Goal: Use online tool/utility: Utilize a website feature to perform a specific function

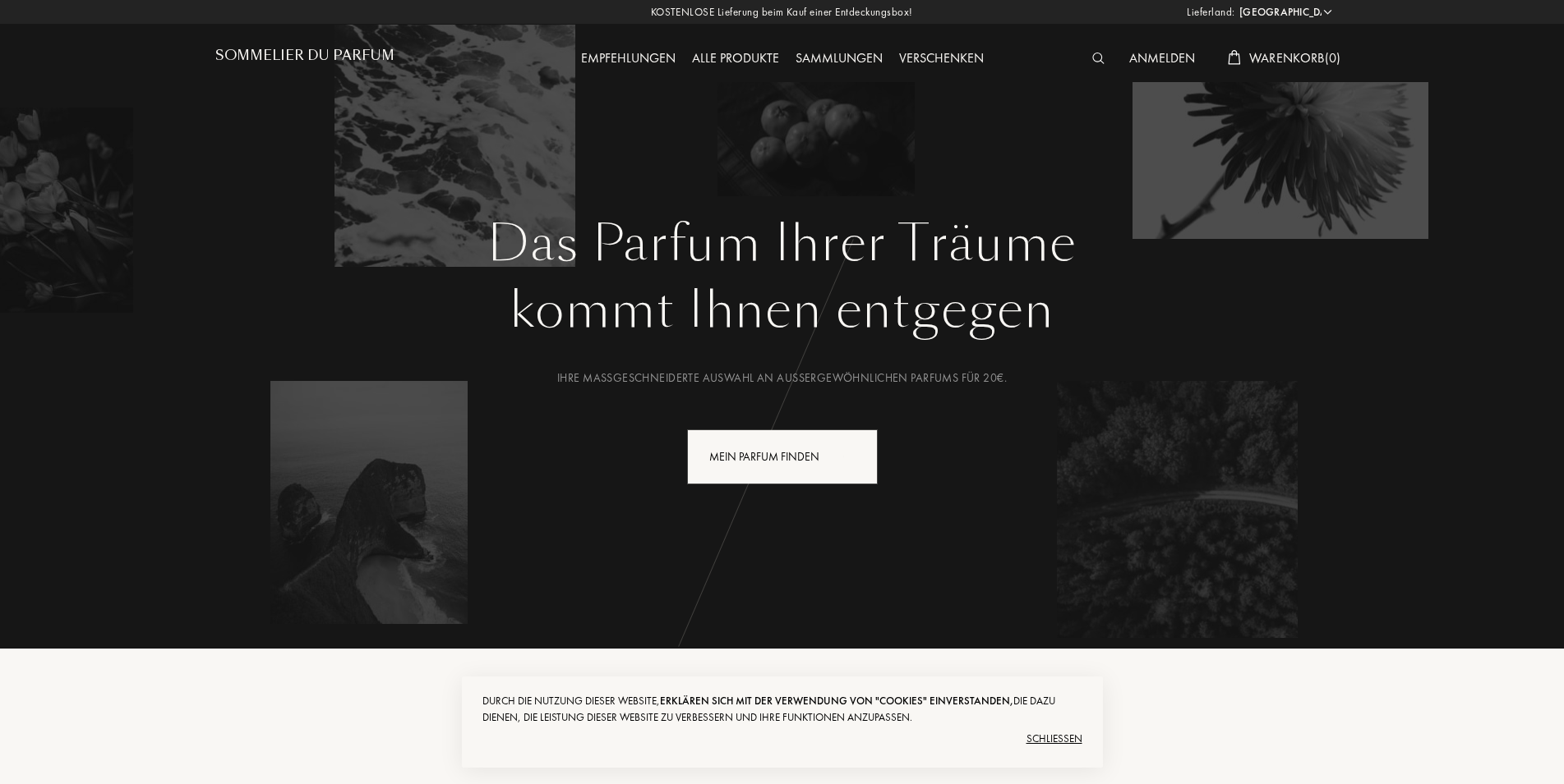
select select "HU"
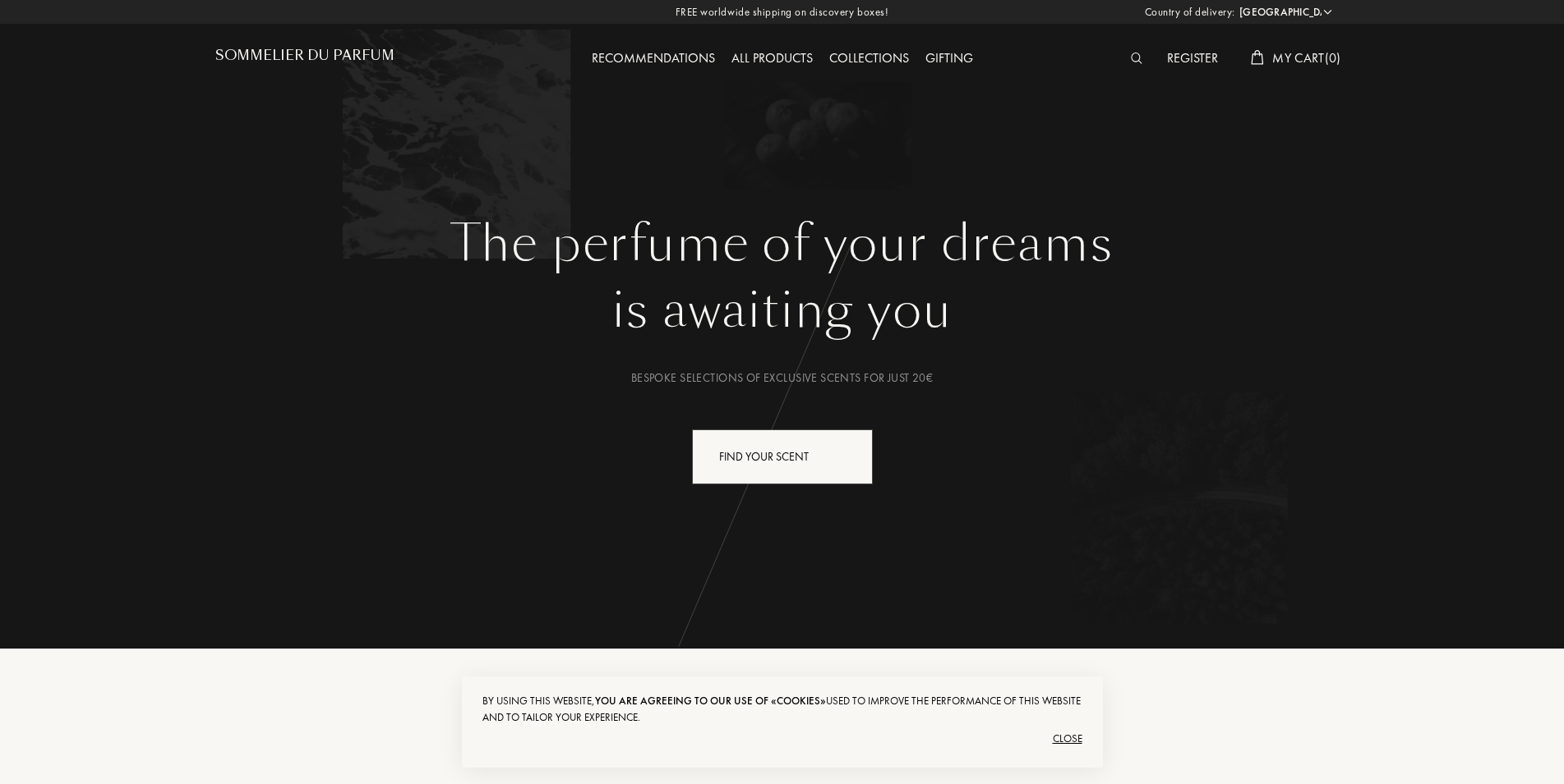
select select "HU"
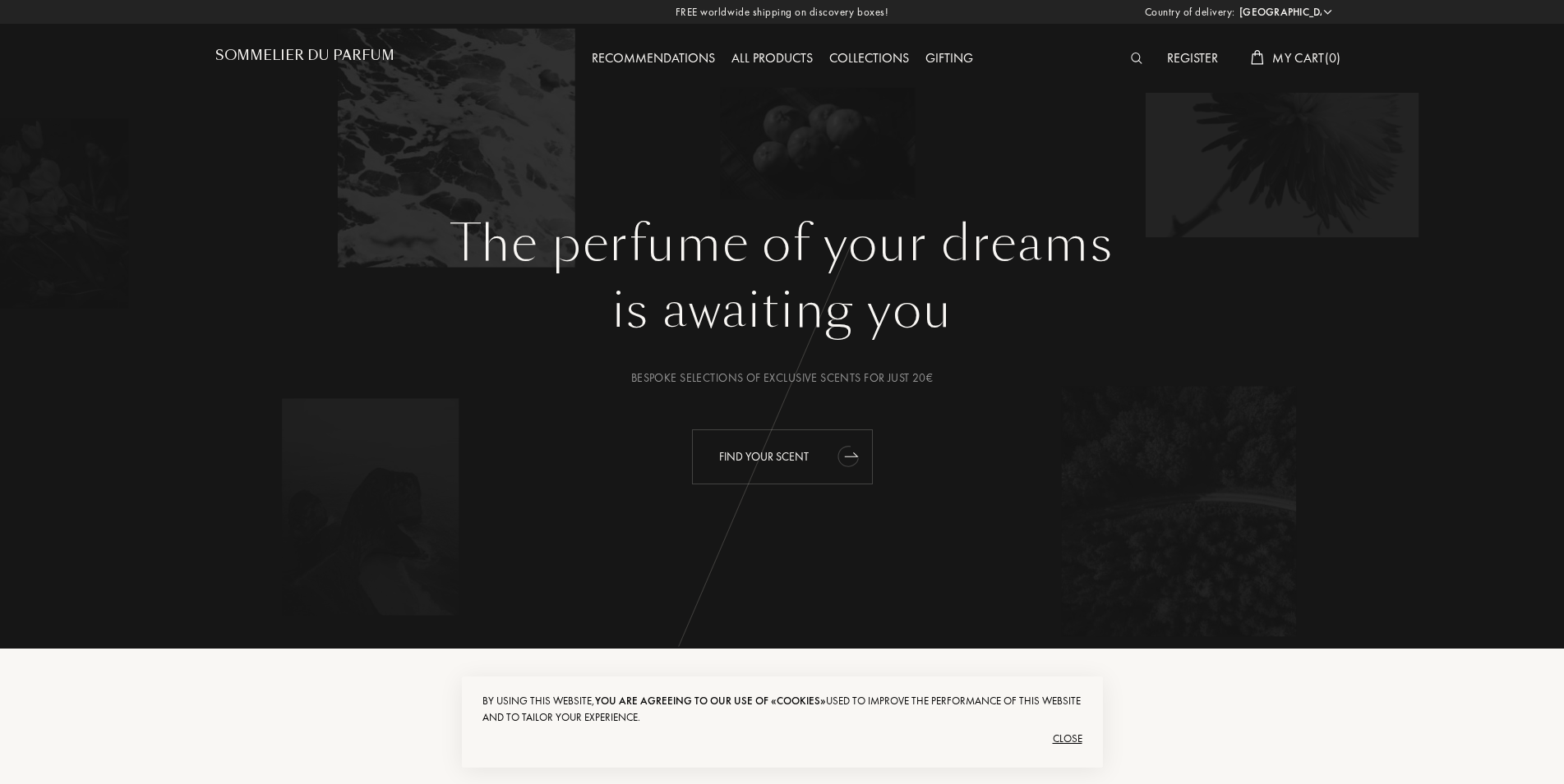
click at [798, 469] on div "Find your scent" at bounding box center [782, 457] width 181 height 55
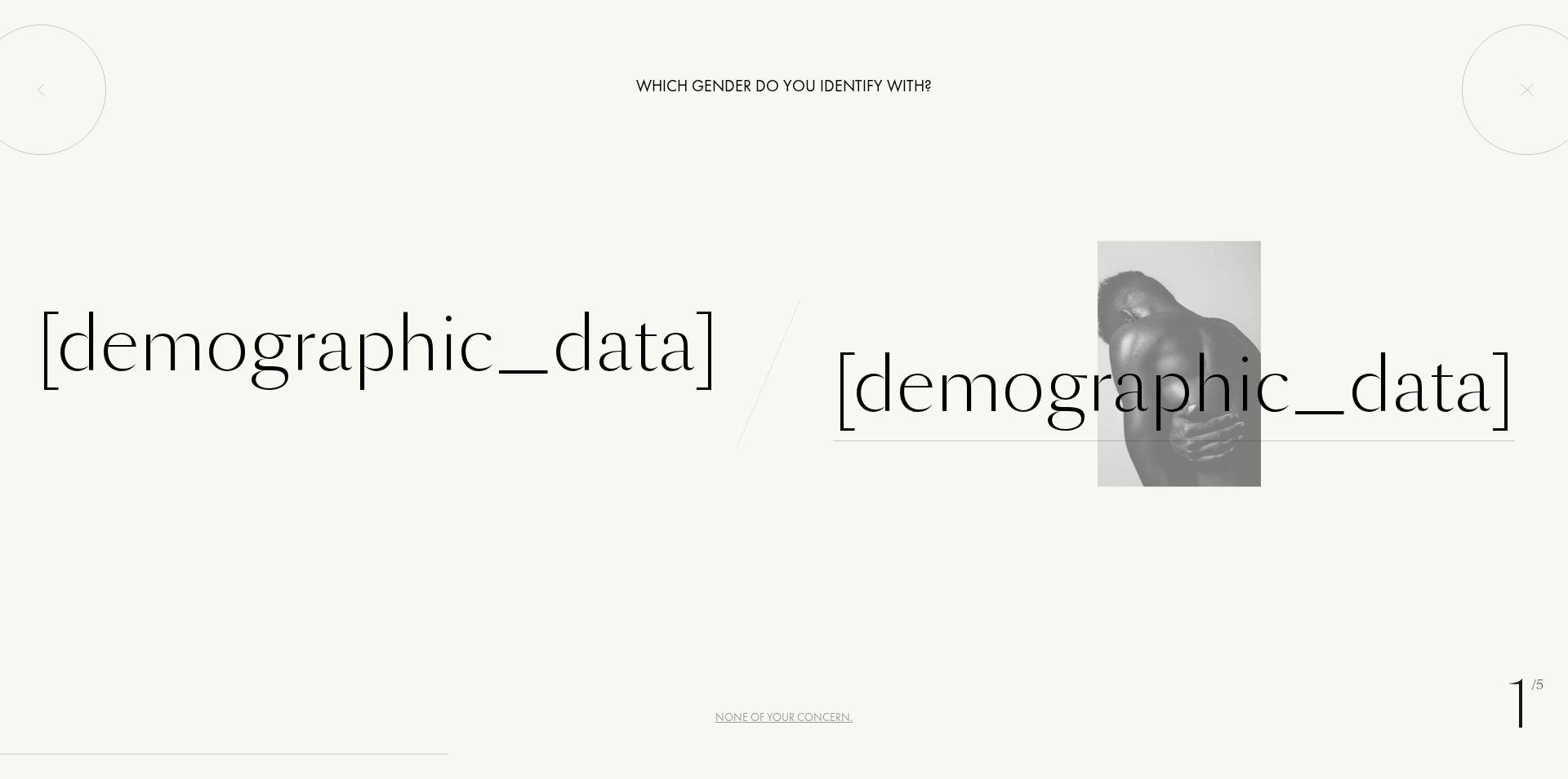
click at [903, 377] on div "[DEMOGRAPHIC_DATA]" at bounding box center [1173, 386] width 682 height 111
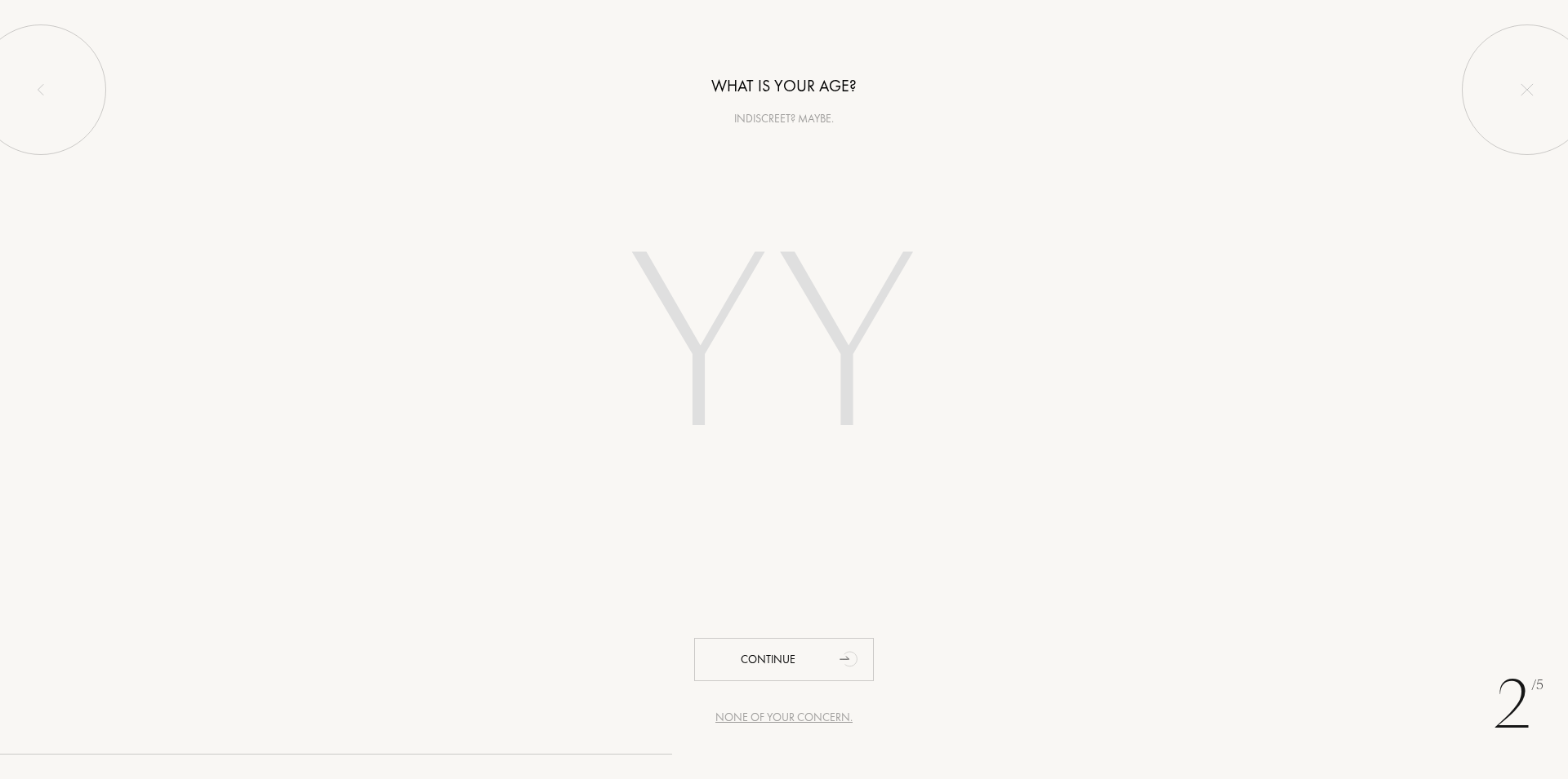
click at [798, 337] on input "number" at bounding box center [784, 350] width 465 height 331
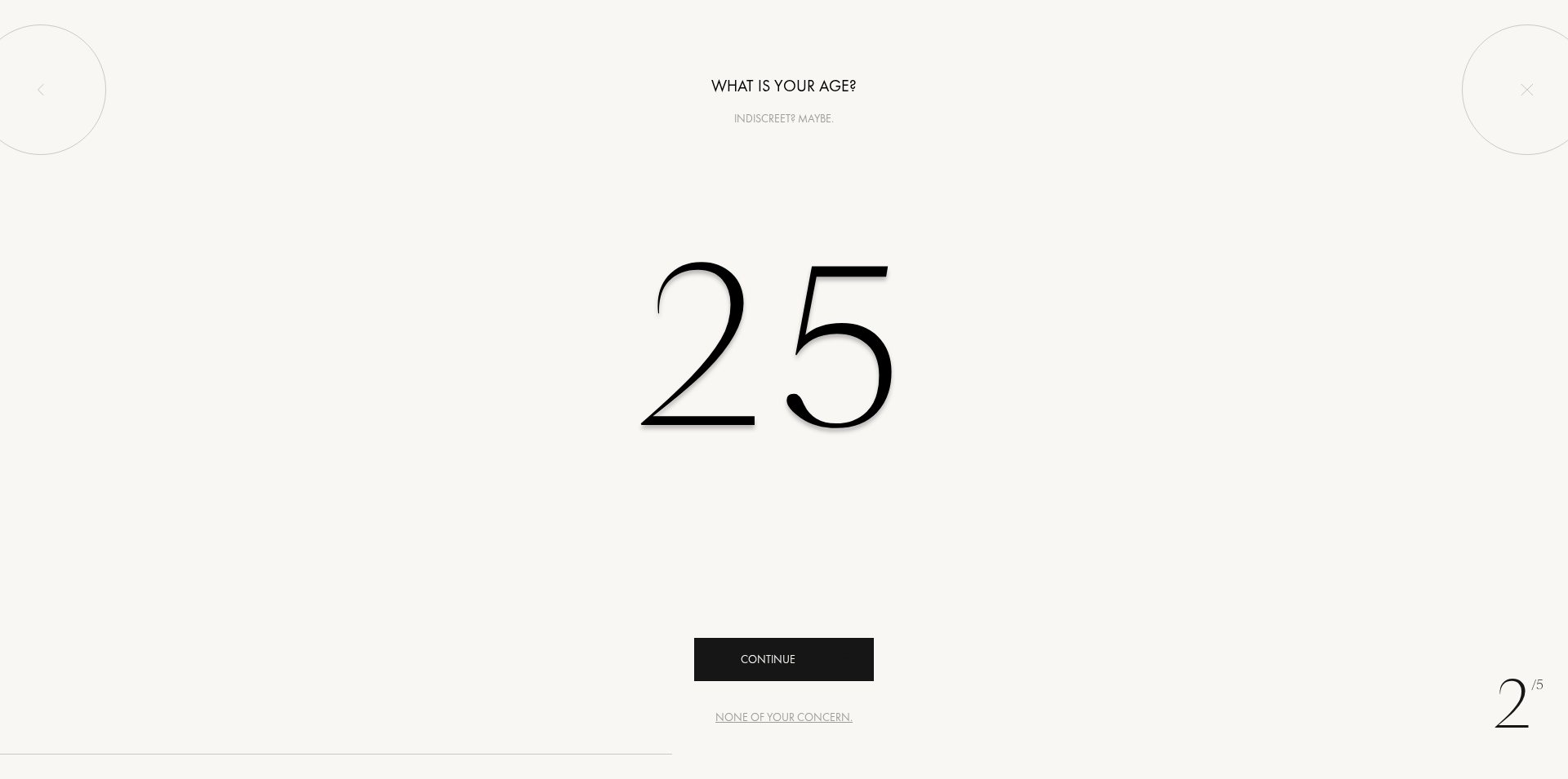
type input "25"
click at [774, 642] on div "Continue" at bounding box center [783, 660] width 179 height 44
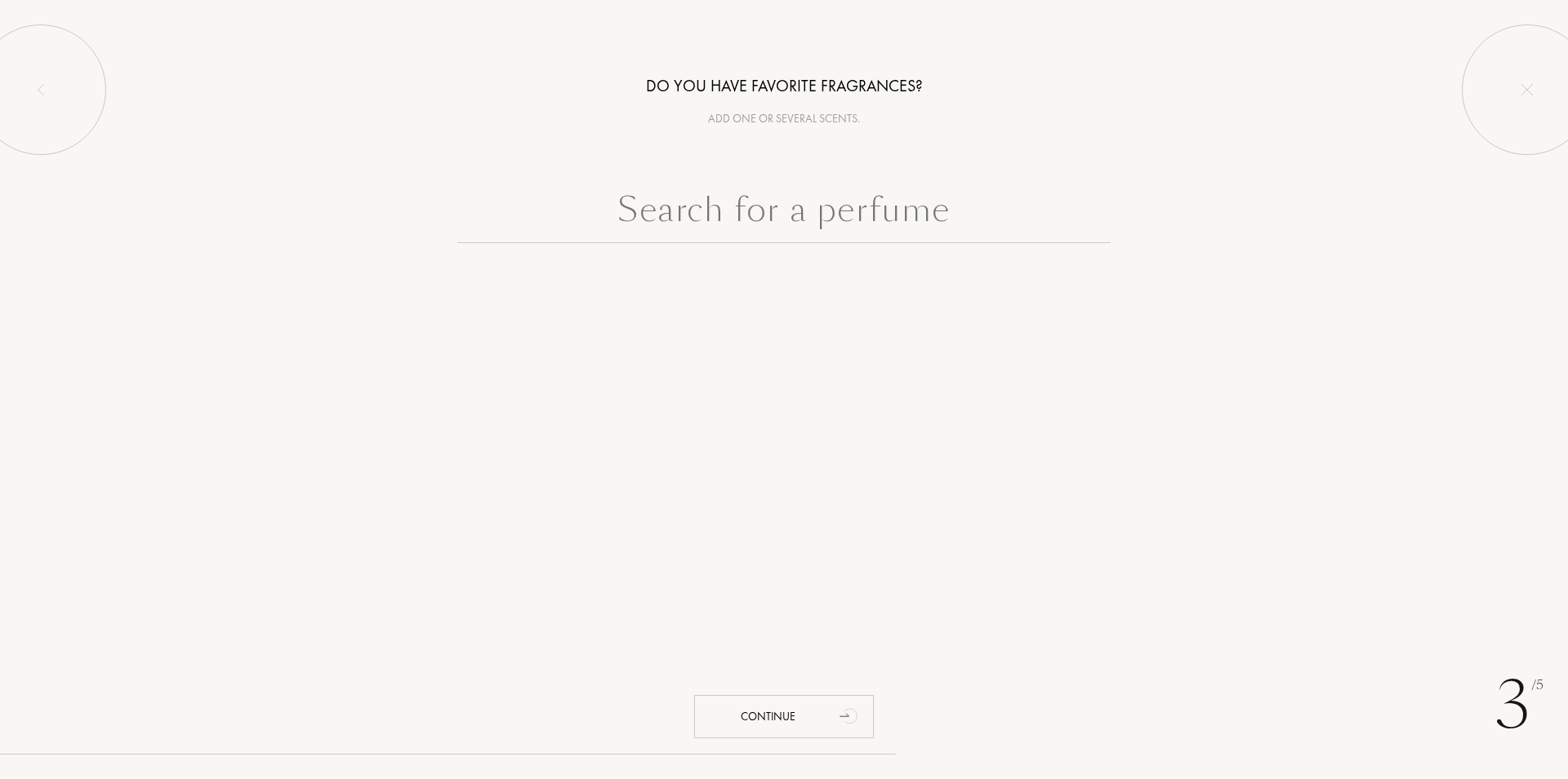
click at [737, 202] on input "text" at bounding box center [784, 213] width 653 height 59
paste input "The Secret [PERSON_NAME]"
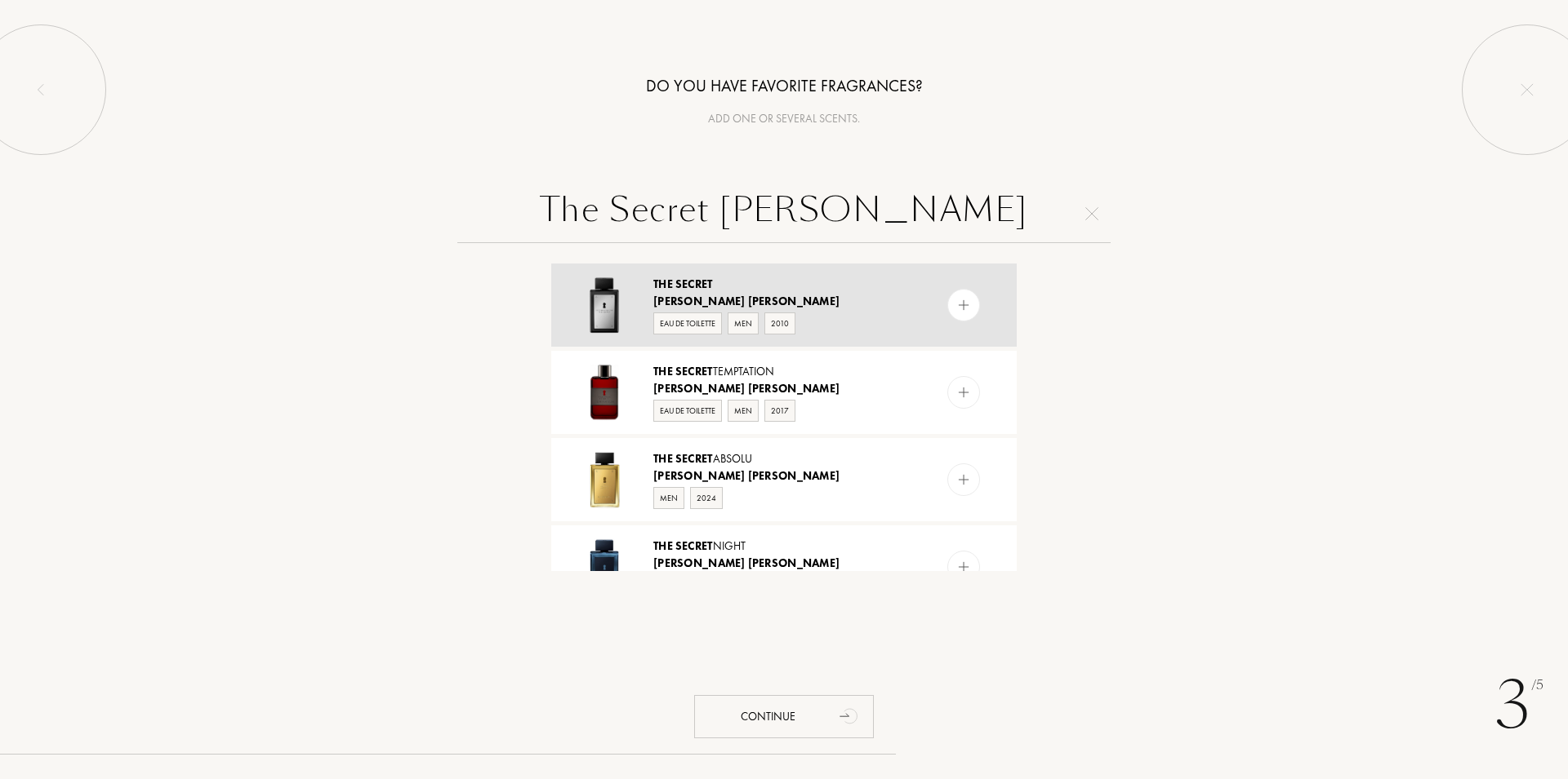
type input "The Secret [PERSON_NAME]"
click at [948, 314] on div at bounding box center [963, 305] width 33 height 33
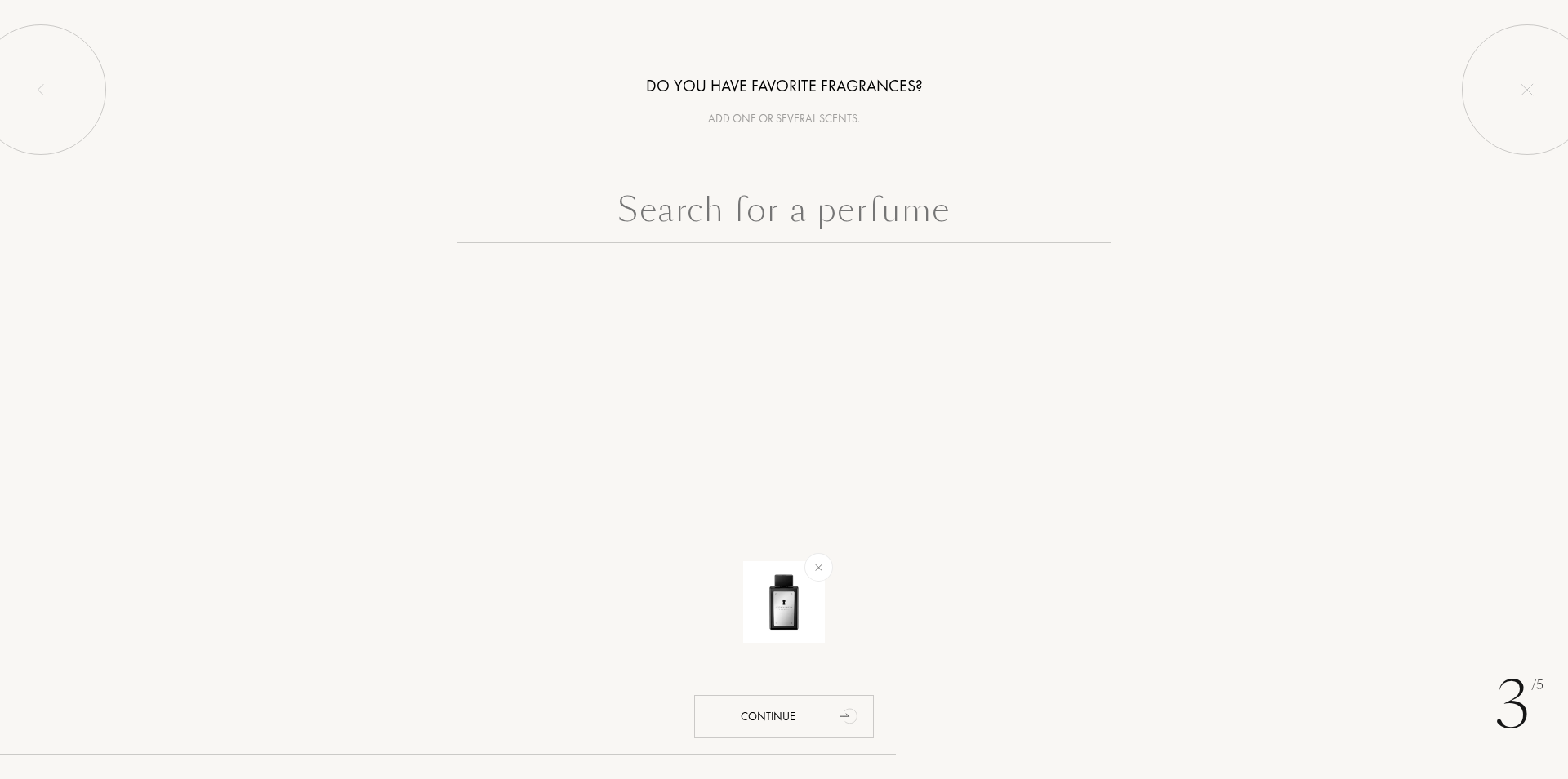
click at [874, 218] on input "text" at bounding box center [784, 213] width 653 height 59
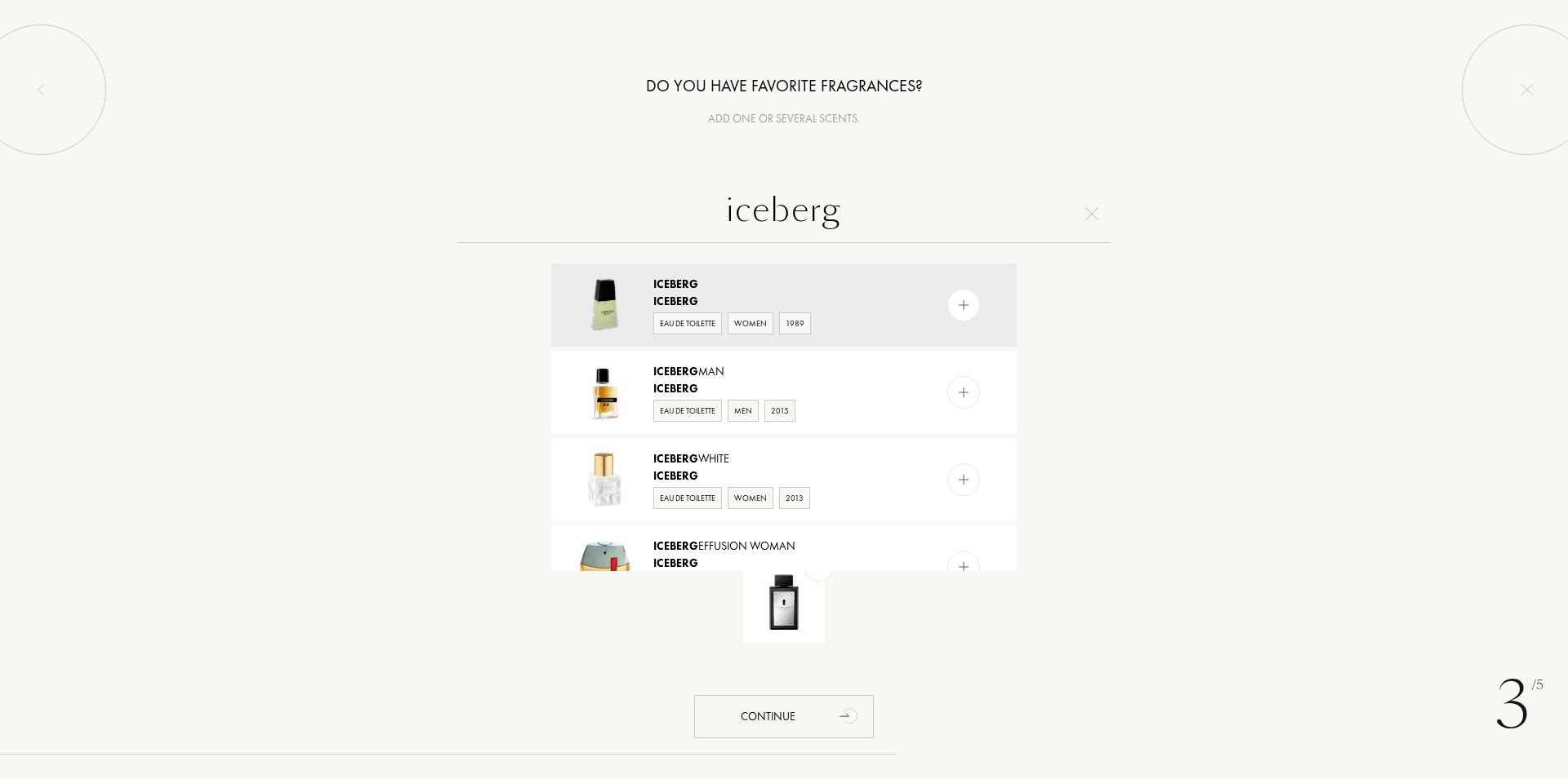
click at [764, 207] on input "iceberg" at bounding box center [784, 213] width 653 height 59
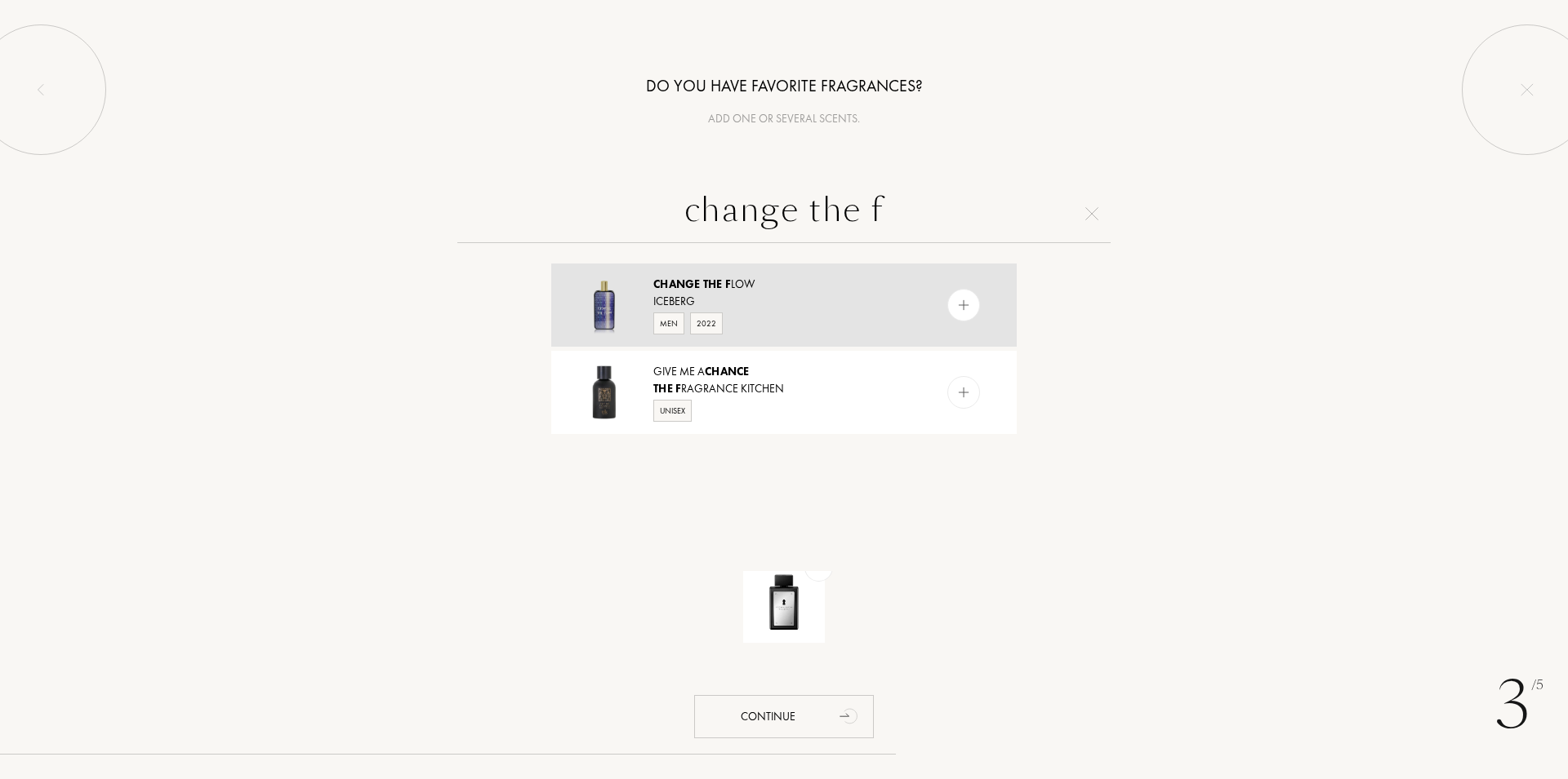
type input "change the f"
click at [947, 315] on div at bounding box center [963, 305] width 33 height 33
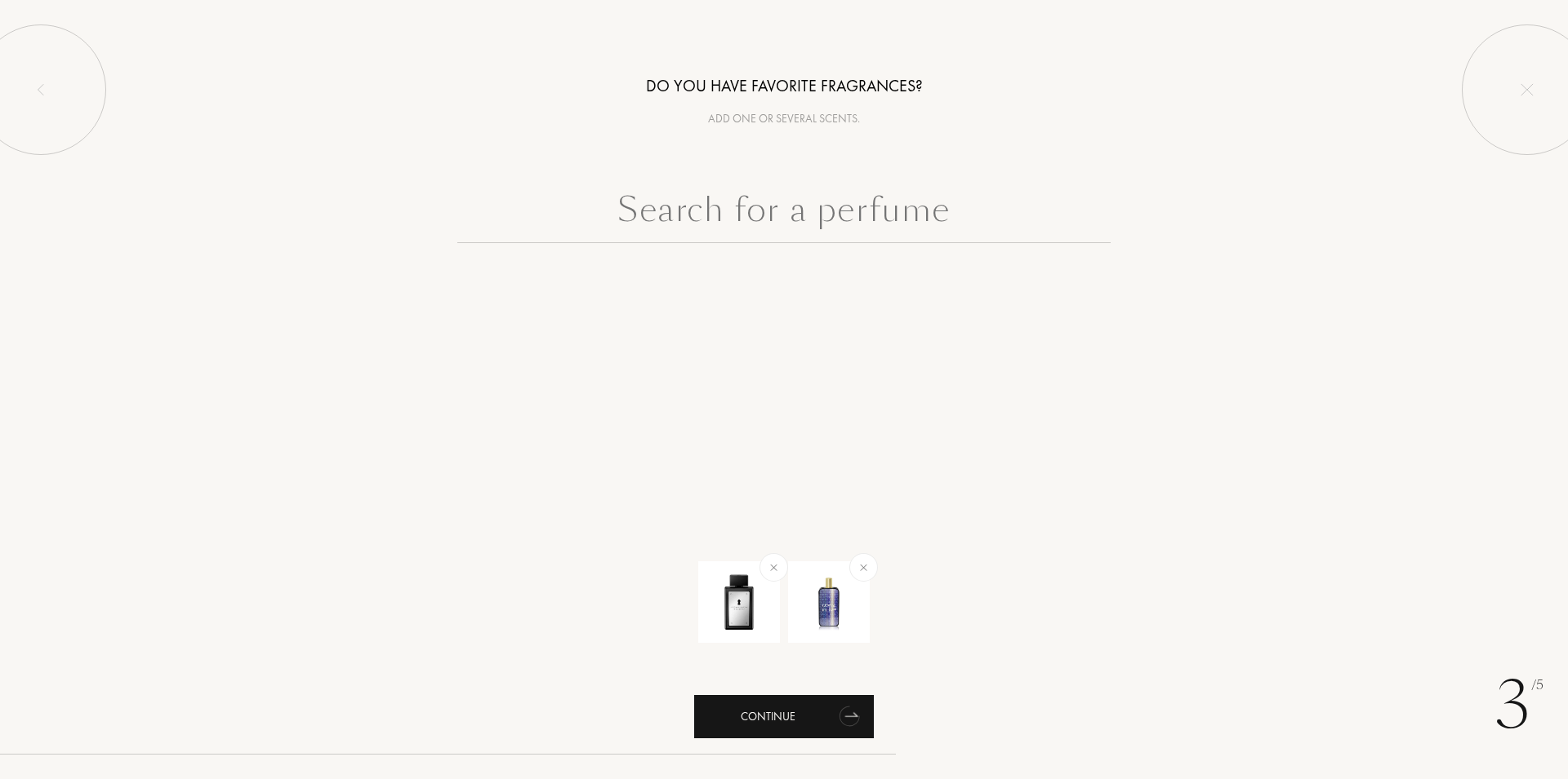
click at [823, 729] on div "Continue" at bounding box center [783, 717] width 179 height 44
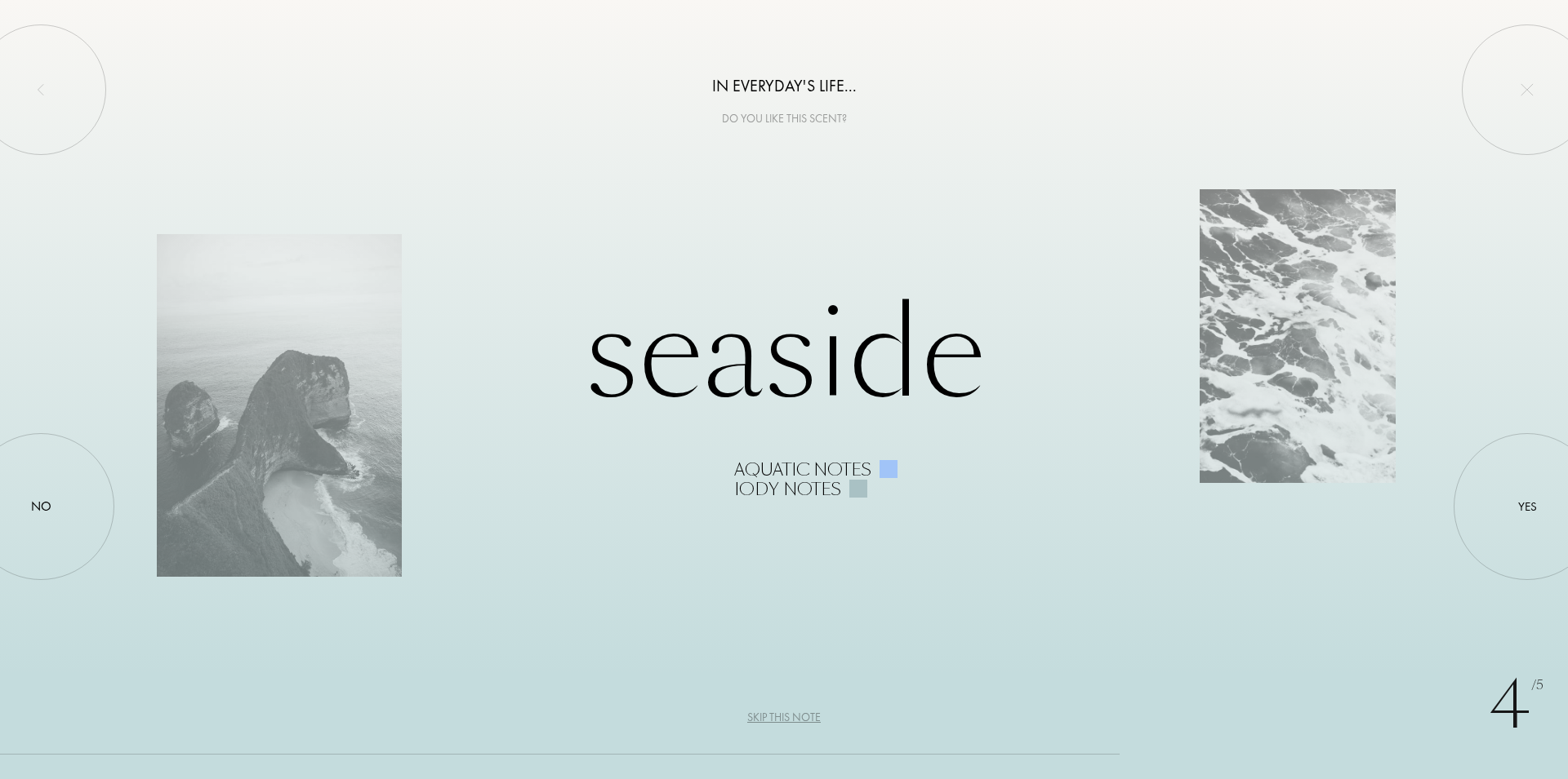
click at [793, 711] on div "Skip this note" at bounding box center [783, 718] width 73 height 17
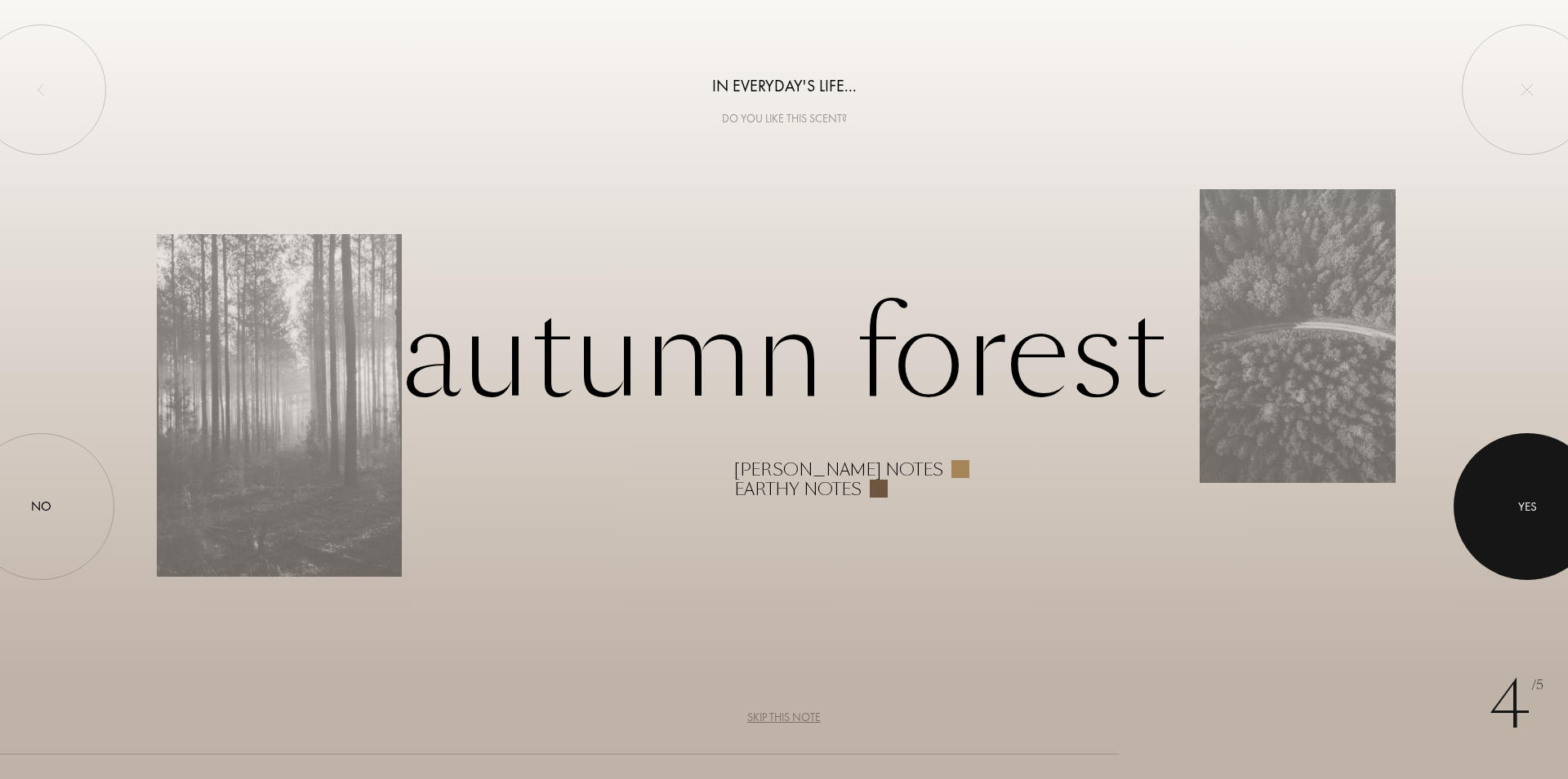
click at [1520, 499] on div "Yes" at bounding box center [1527, 508] width 19 height 19
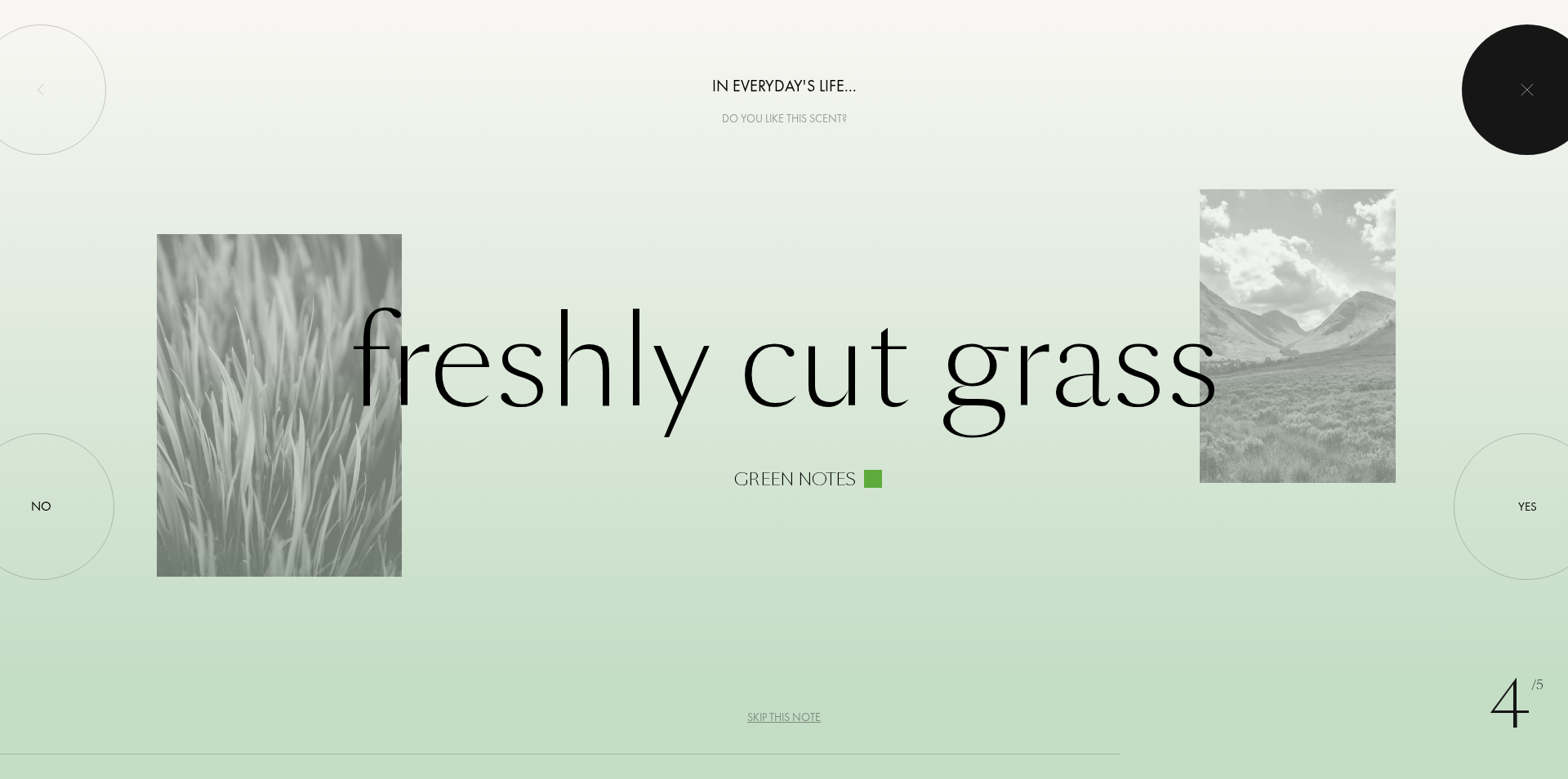
click at [1524, 93] on img at bounding box center [1527, 90] width 13 height 13
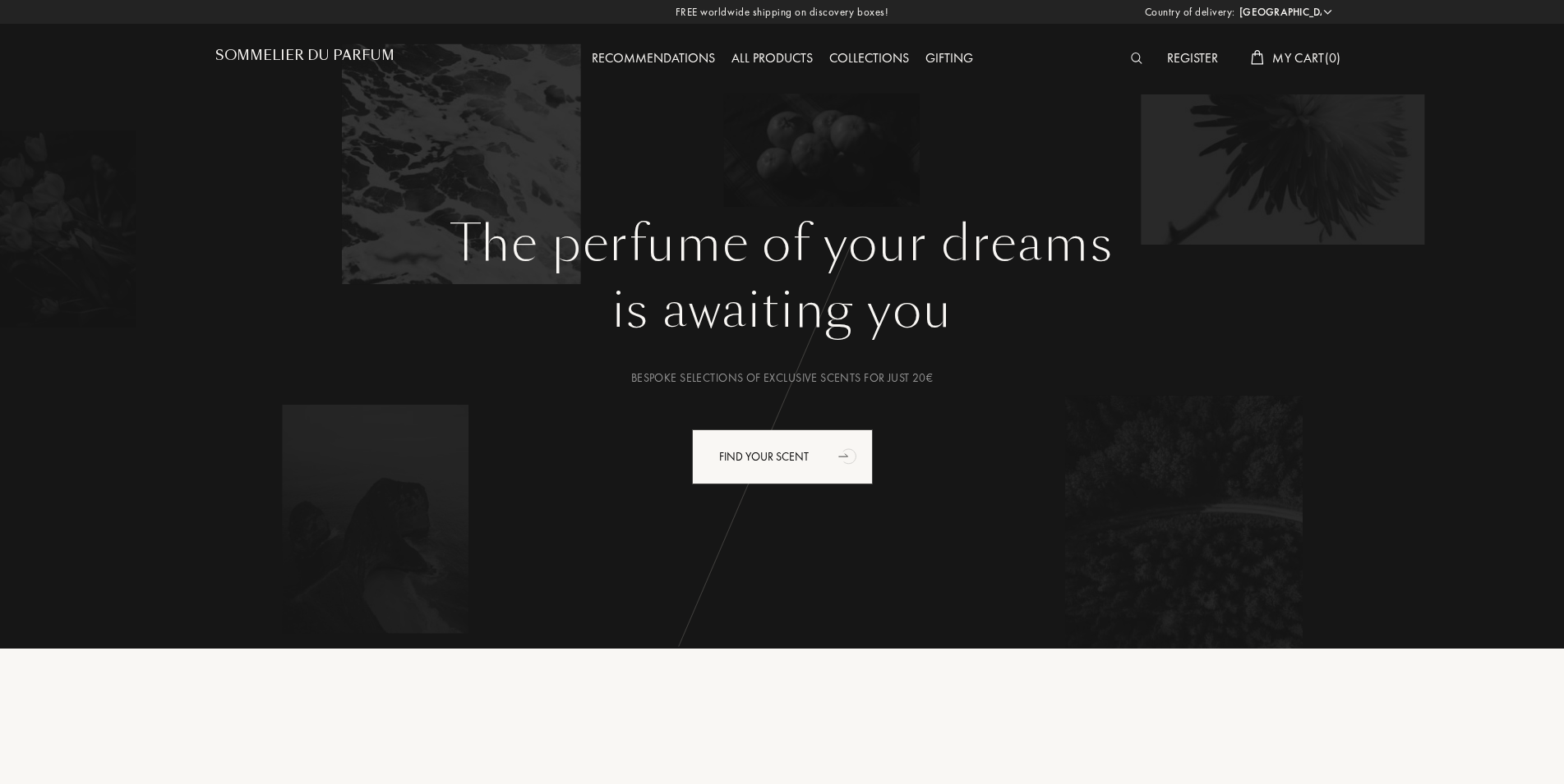
select select "HU"
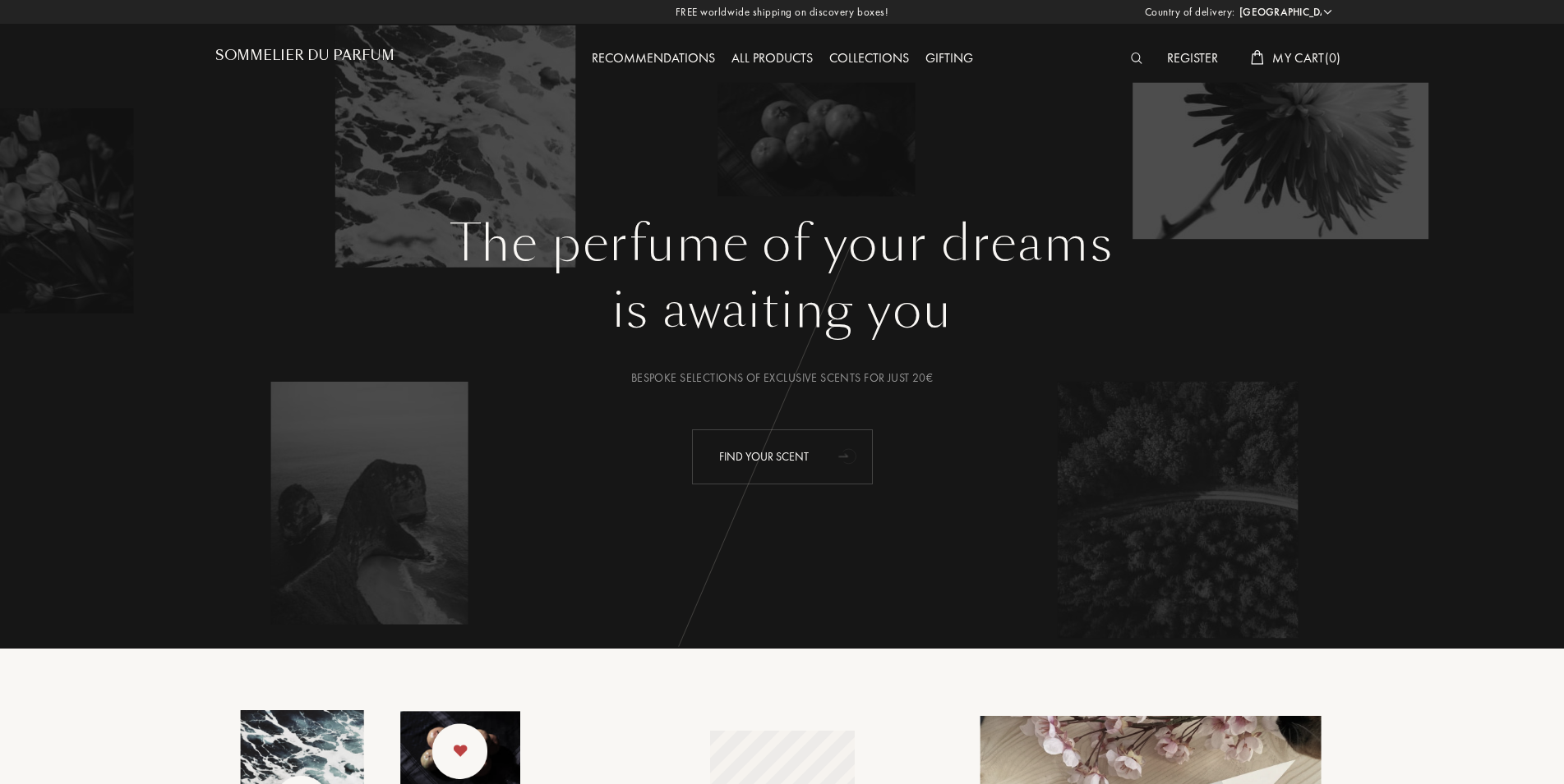
click at [789, 447] on div "Find your scent" at bounding box center [782, 457] width 181 height 55
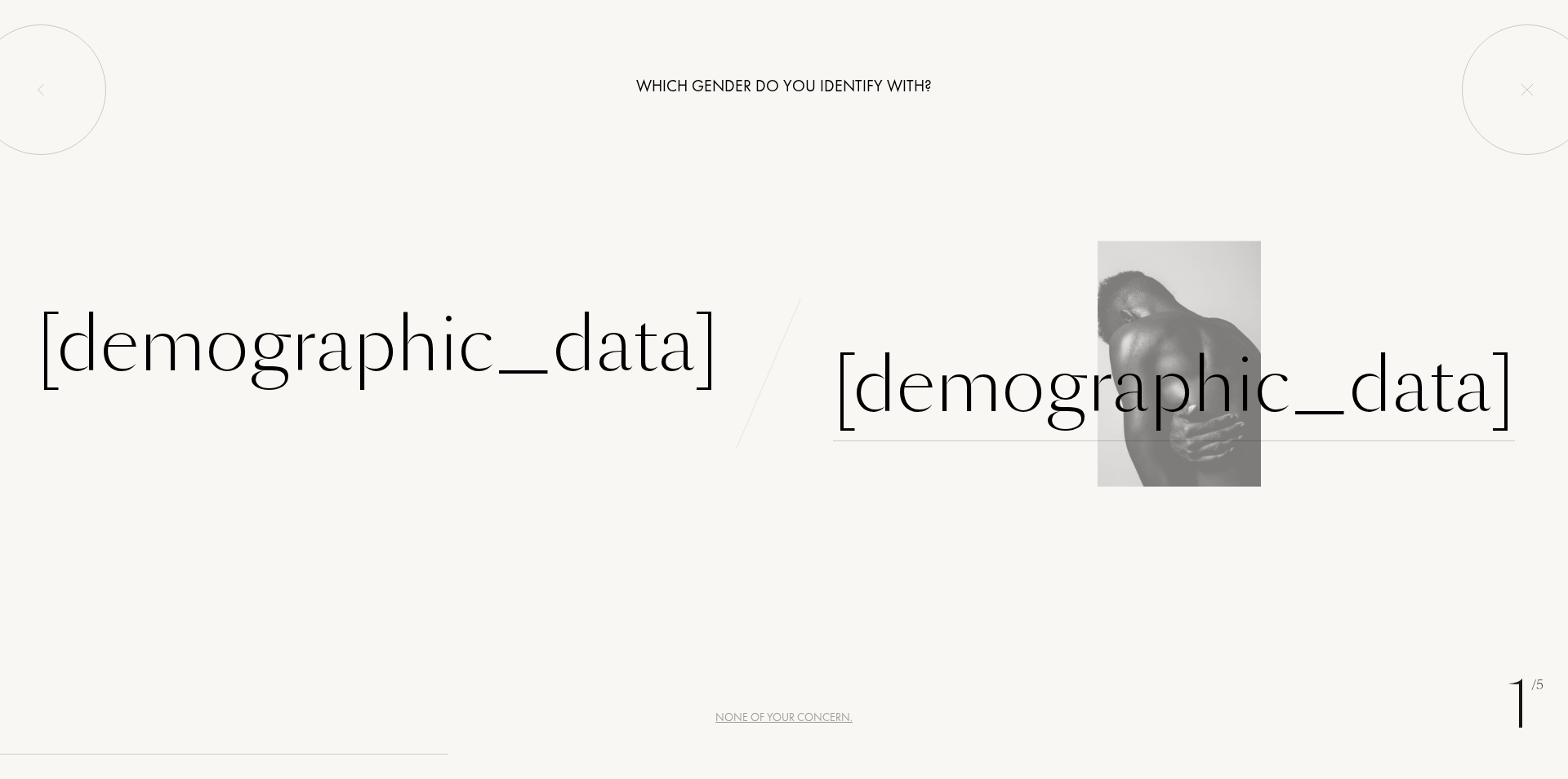
click at [972, 376] on div "[DEMOGRAPHIC_DATA]" at bounding box center [1173, 386] width 682 height 111
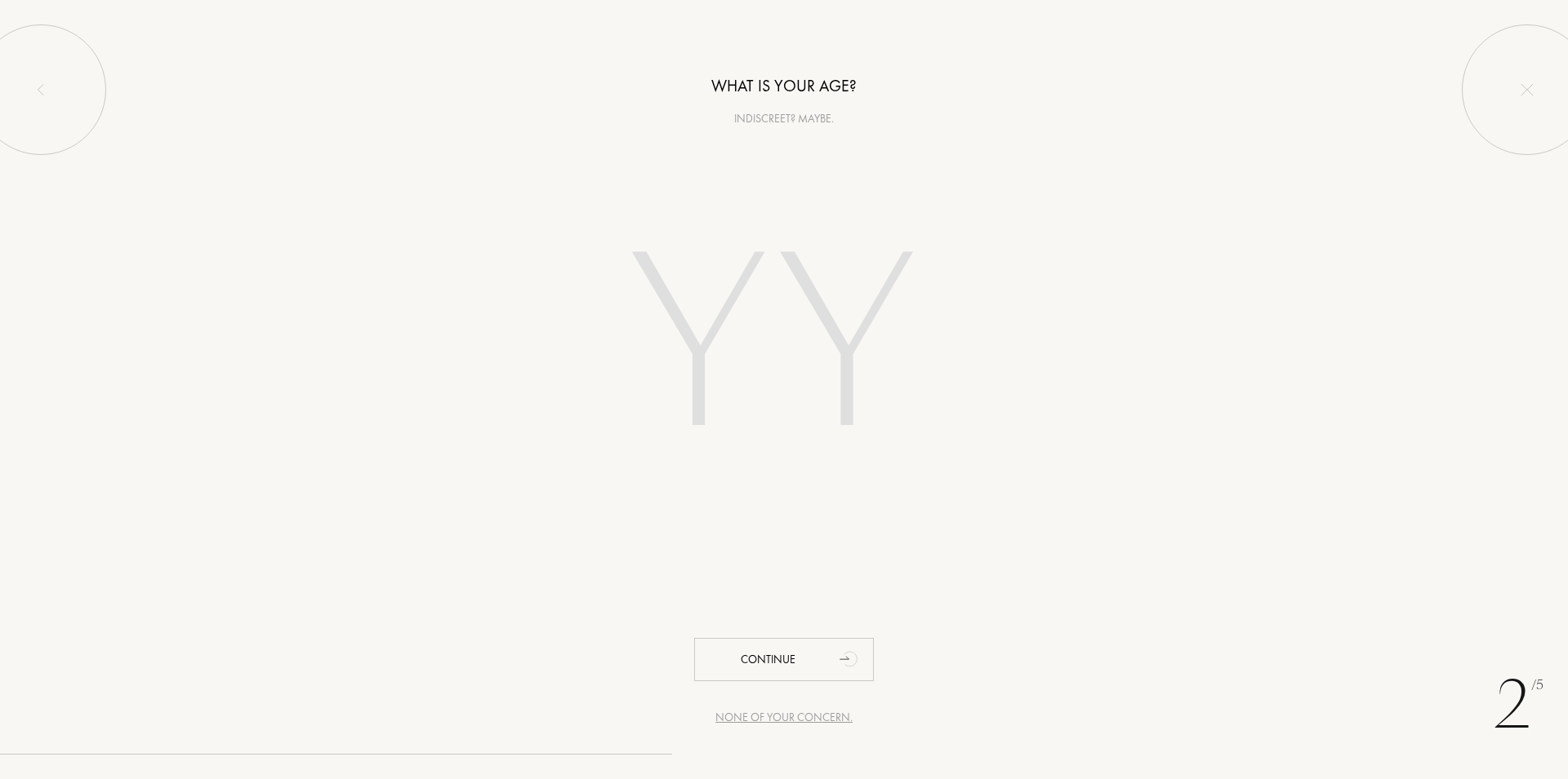
click at [726, 268] on input "number" at bounding box center [784, 350] width 465 height 331
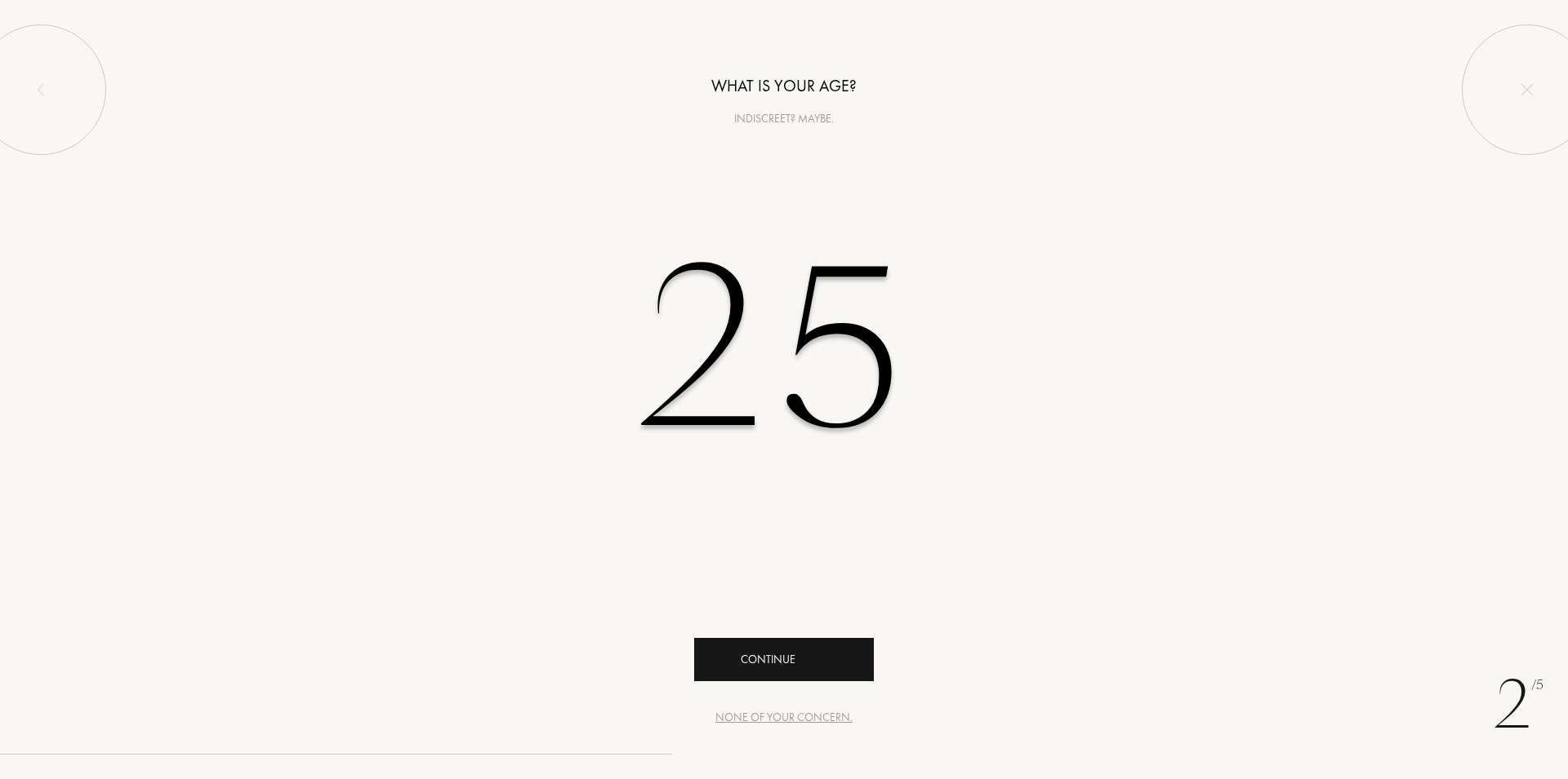
type input "25"
click at [814, 667] on div "Continue" at bounding box center [783, 660] width 179 height 44
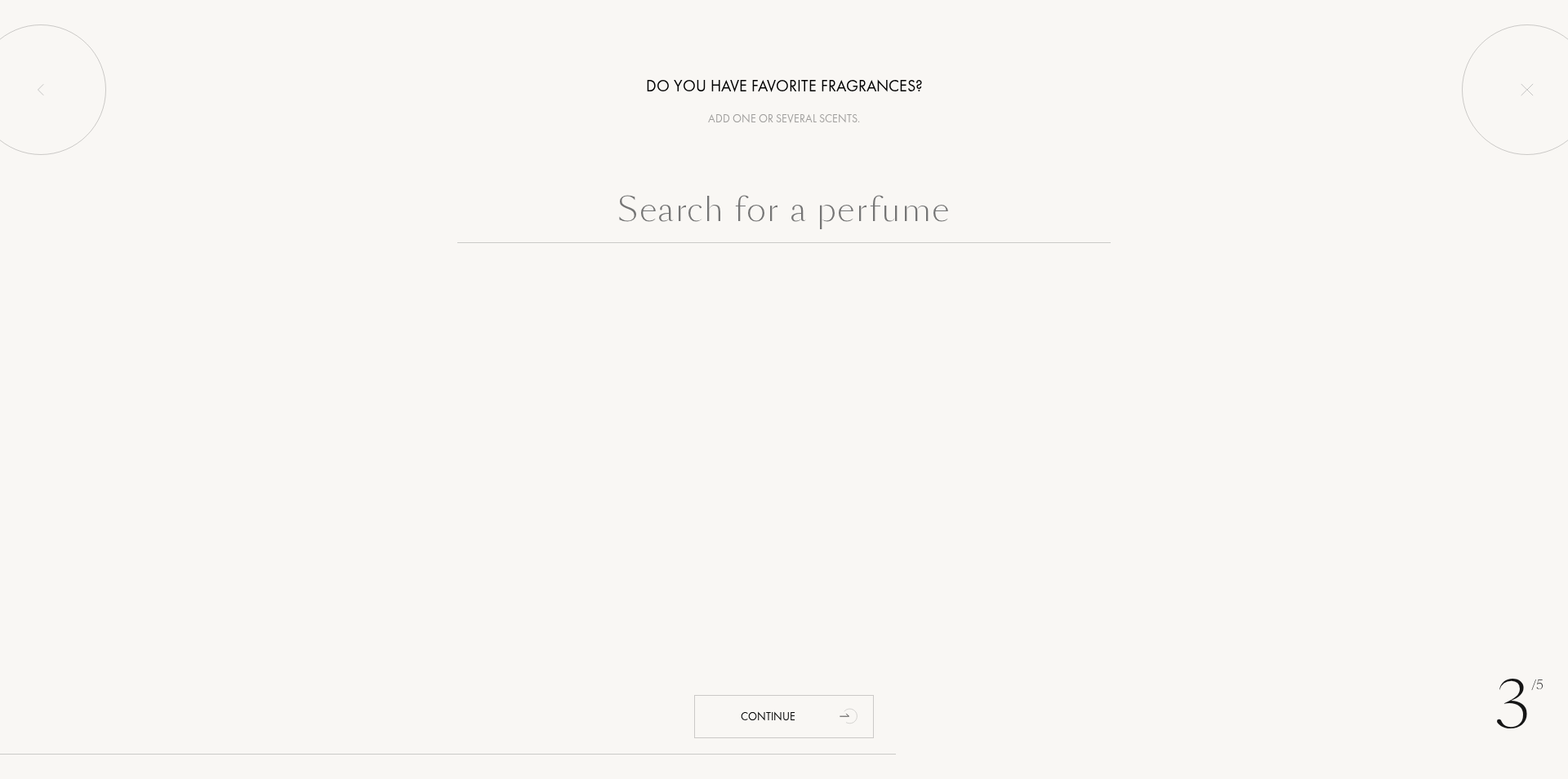
click at [764, 218] on input "text" at bounding box center [784, 213] width 653 height 59
paste input "The Secret [PERSON_NAME]"
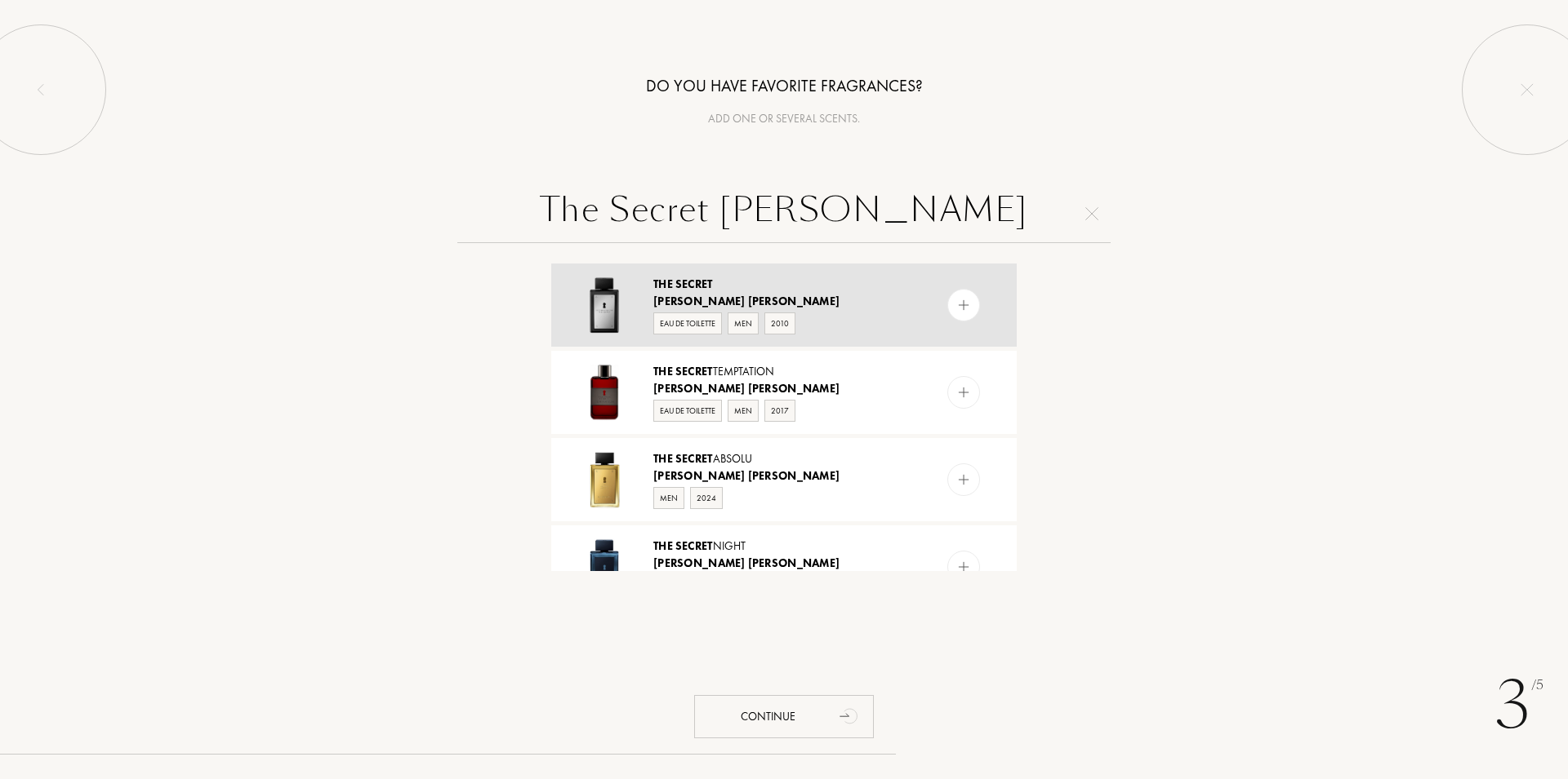
type input "The Secret Antonio Banderas"
click at [956, 302] on img at bounding box center [963, 305] width 16 height 16
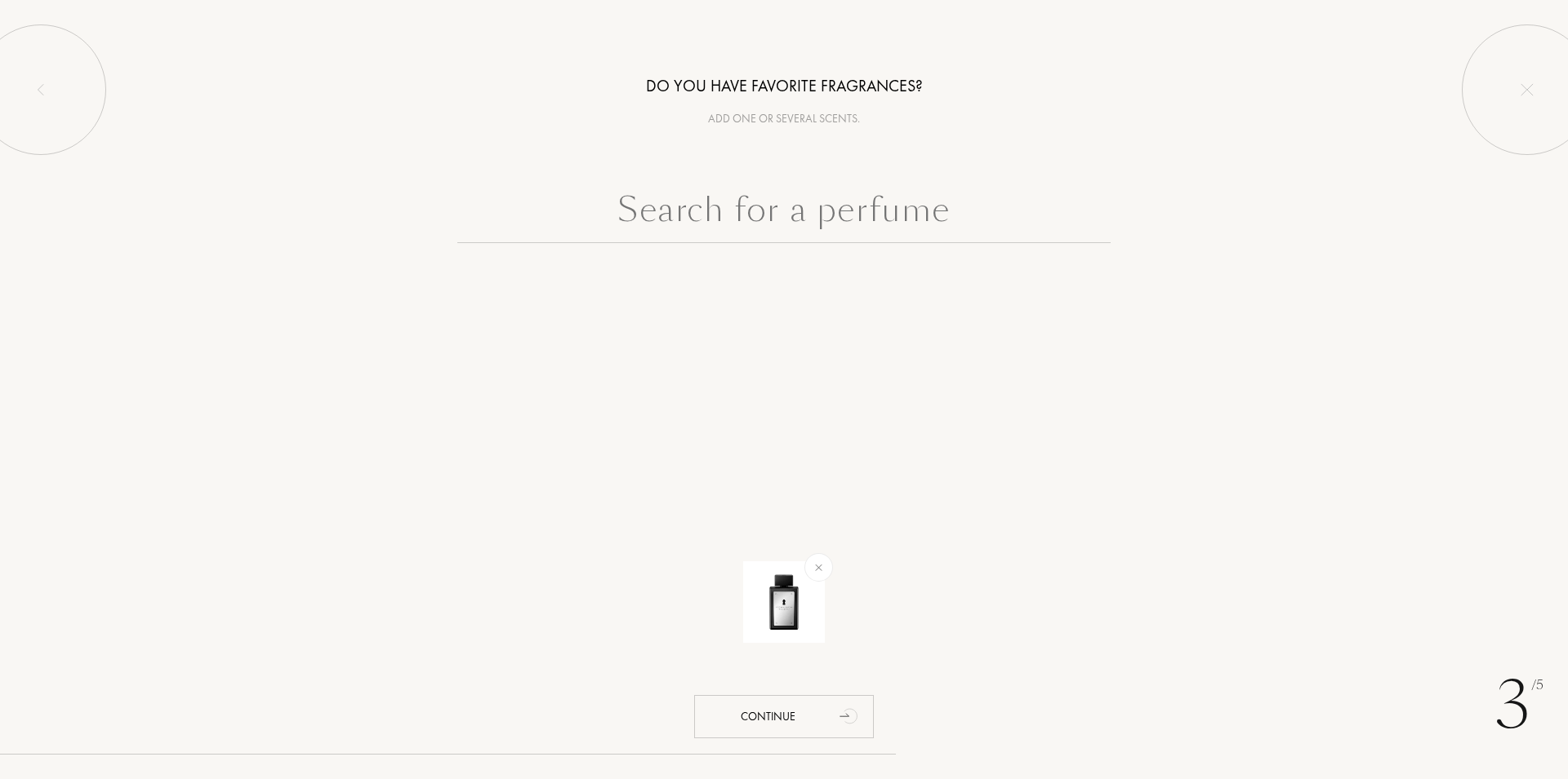
click at [787, 218] on input "text" at bounding box center [784, 213] width 653 height 59
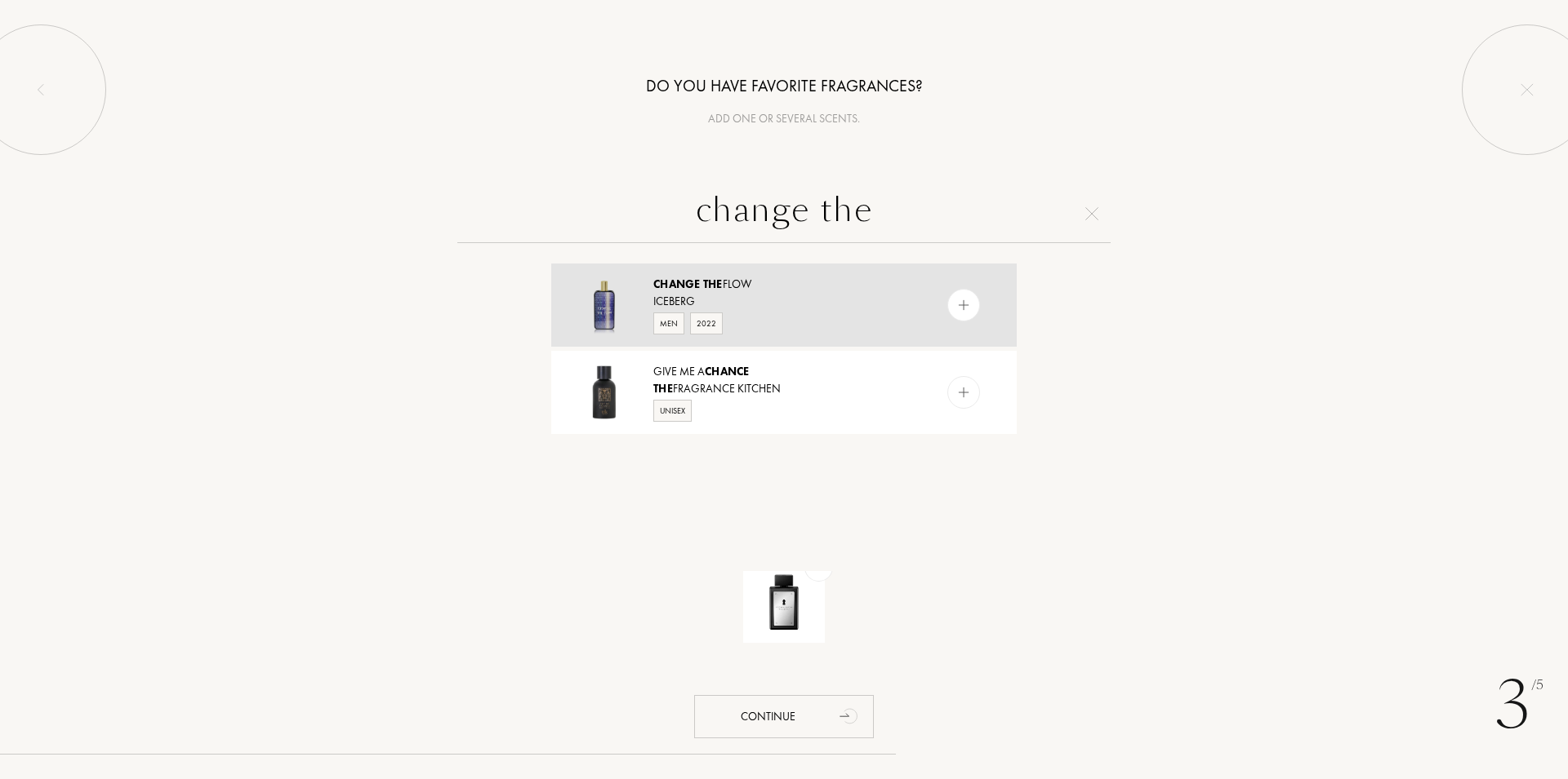
type input "change the"
click at [953, 297] on div at bounding box center [963, 305] width 33 height 33
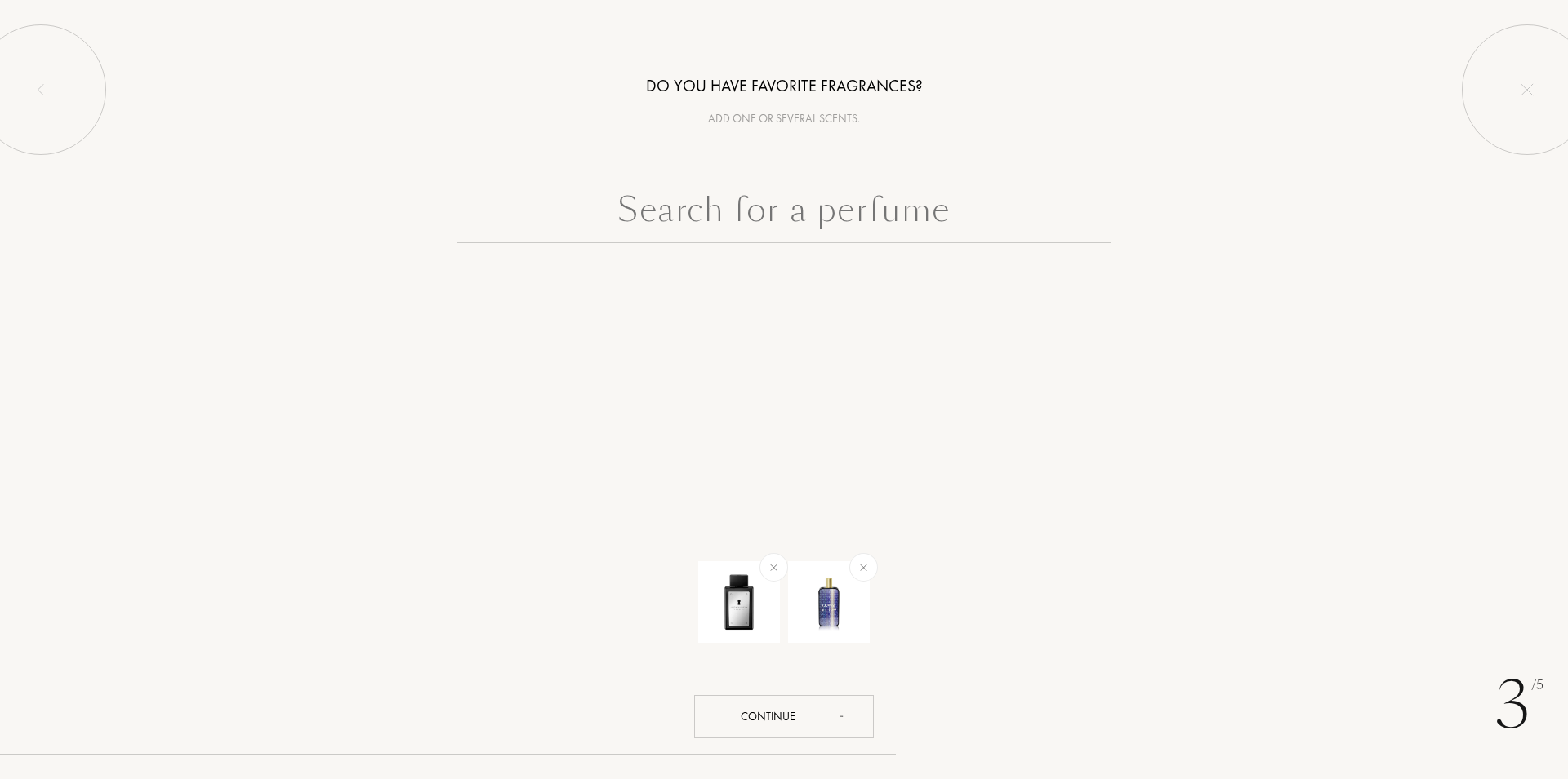
click at [773, 739] on div "3 /5 Do you have favorite fragrances? Add one or several scents. Continue" at bounding box center [784, 390] width 1568 height 779
click at [767, 724] on div "Continue" at bounding box center [783, 717] width 179 height 44
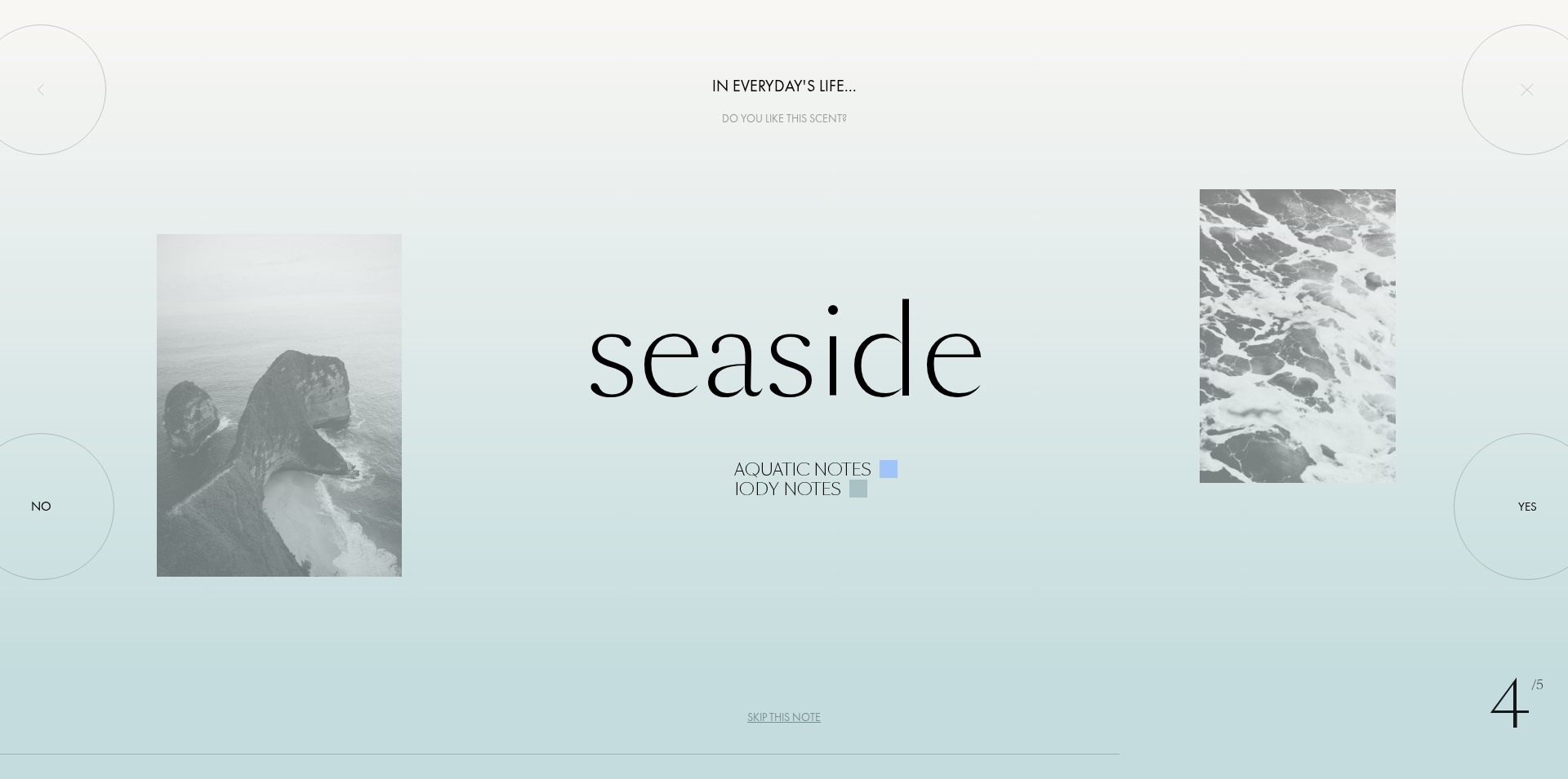
click at [215, 464] on div "Seaside Aquatic notes Iody notes" at bounding box center [784, 390] width 1254 height 218
click at [374, 419] on div "Seaside Aquatic notes Iody notes" at bounding box center [784, 390] width 1254 height 218
click at [0, 508] on div at bounding box center [41, 507] width 147 height 147
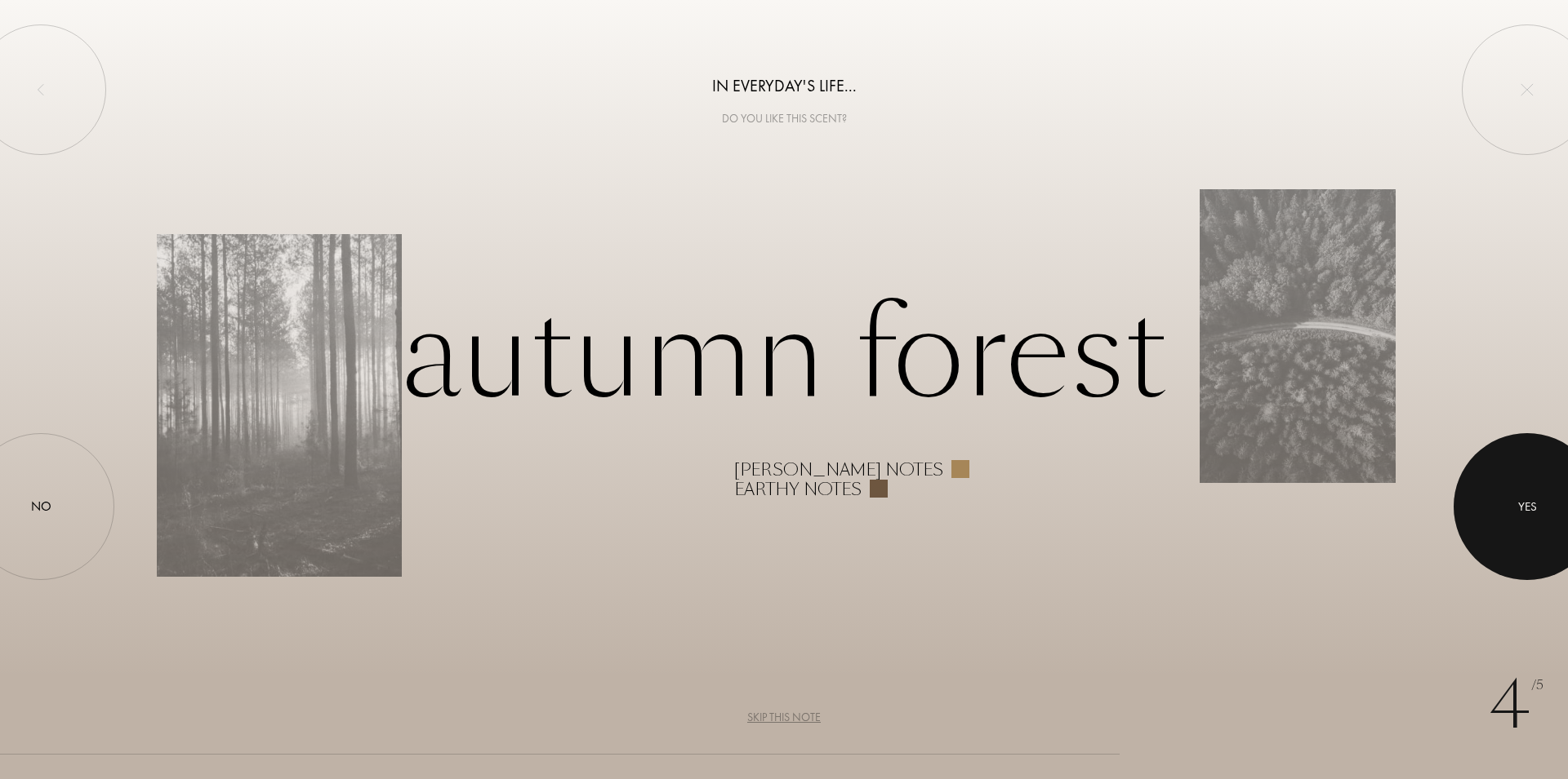
click at [1541, 537] on div at bounding box center [1527, 507] width 147 height 147
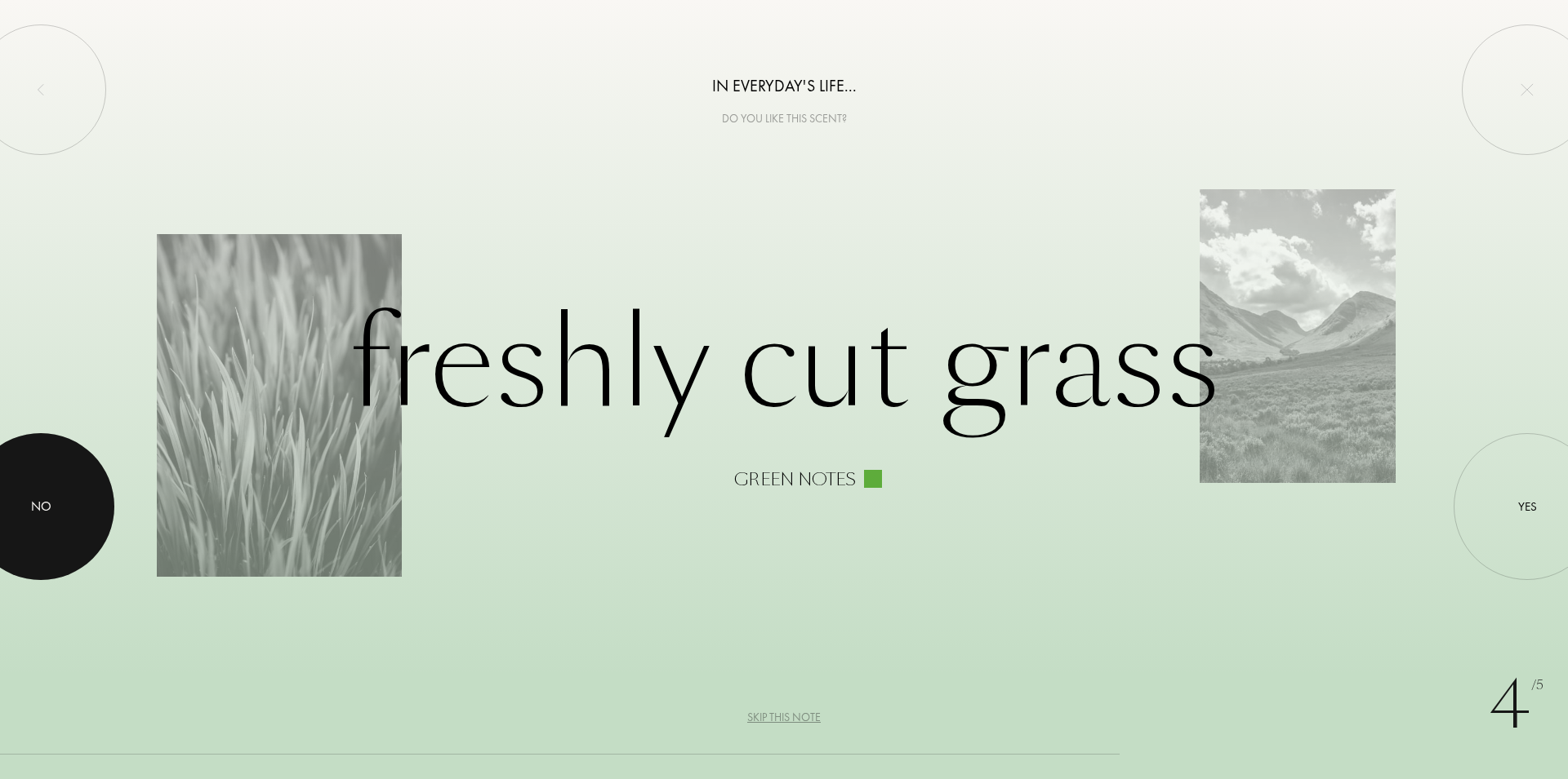
click at [3, 532] on div at bounding box center [41, 507] width 147 height 147
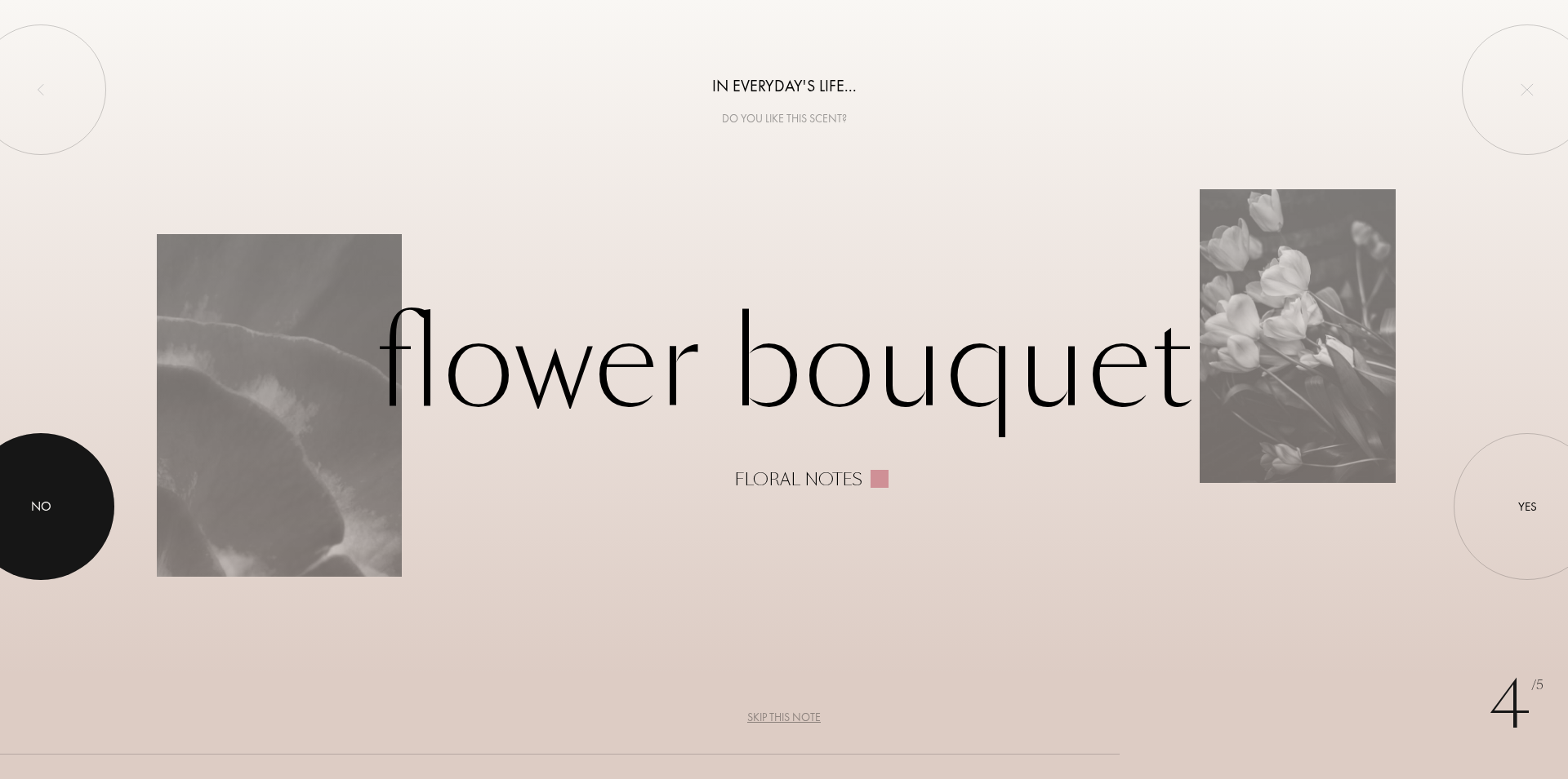
click at [30, 514] on div at bounding box center [41, 507] width 147 height 147
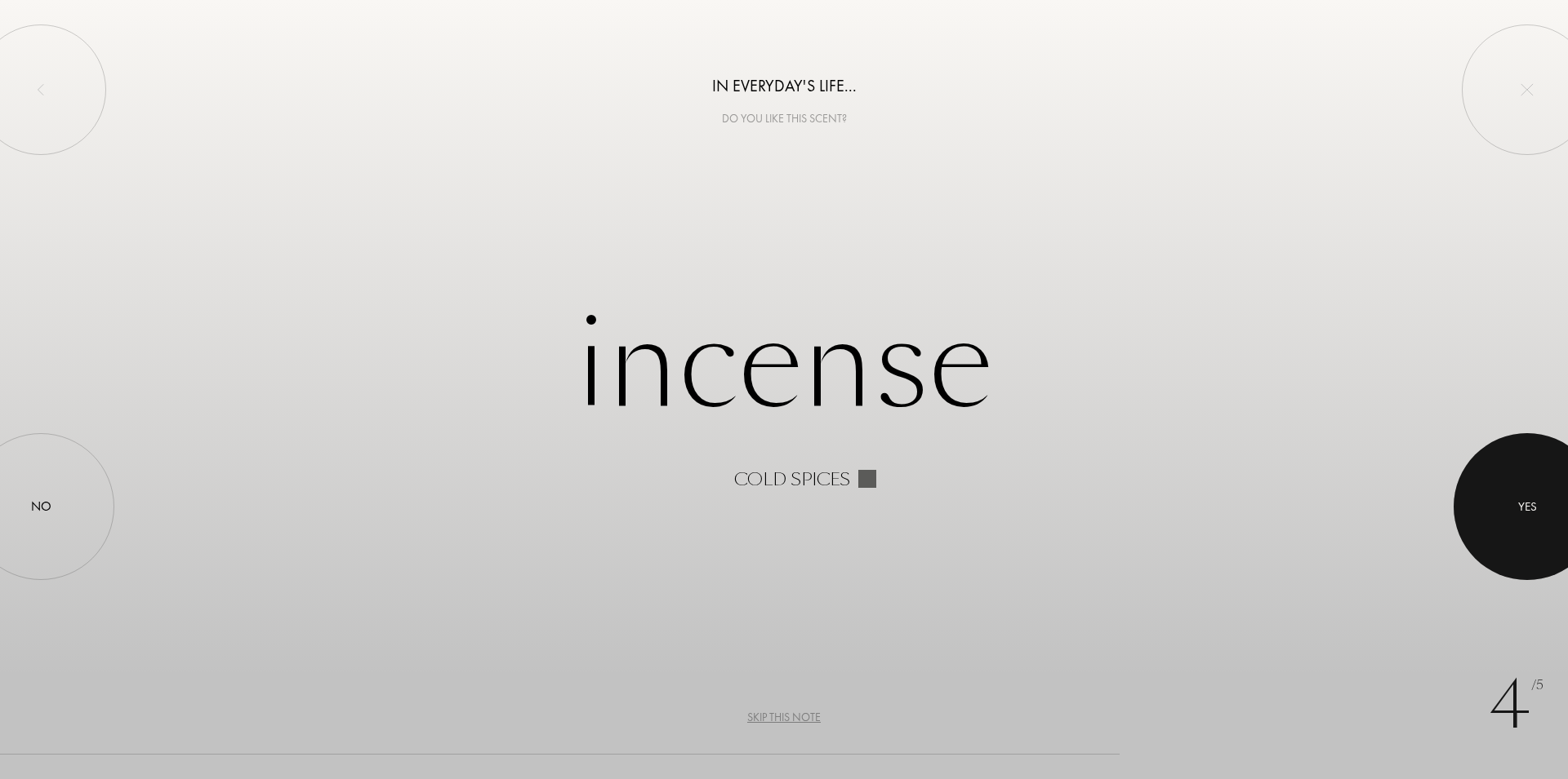
click at [1512, 532] on div at bounding box center [1527, 507] width 147 height 147
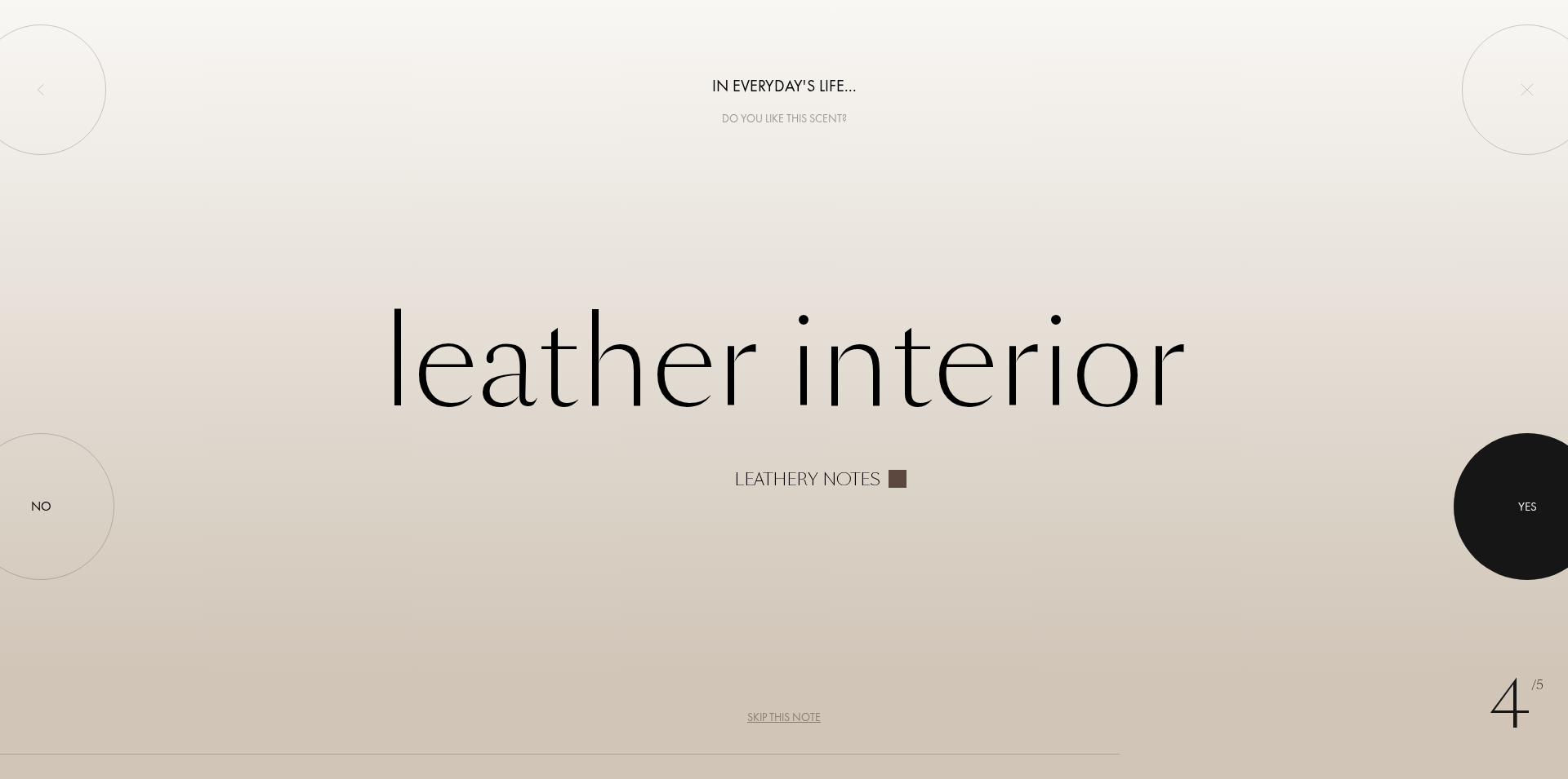
click at [1552, 530] on div at bounding box center [1527, 507] width 147 height 147
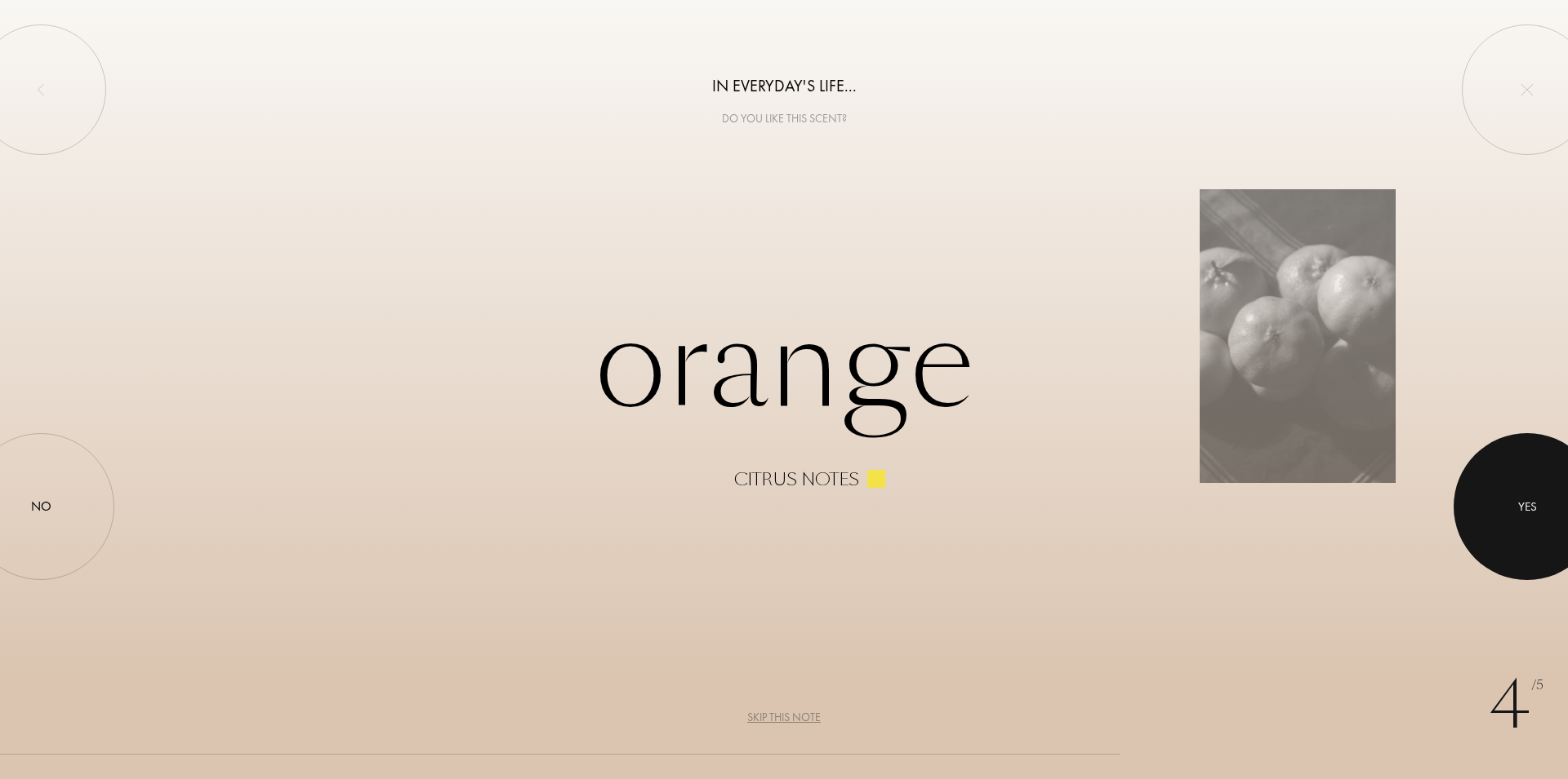
click at [1535, 568] on div "Yes" at bounding box center [1527, 507] width 147 height 147
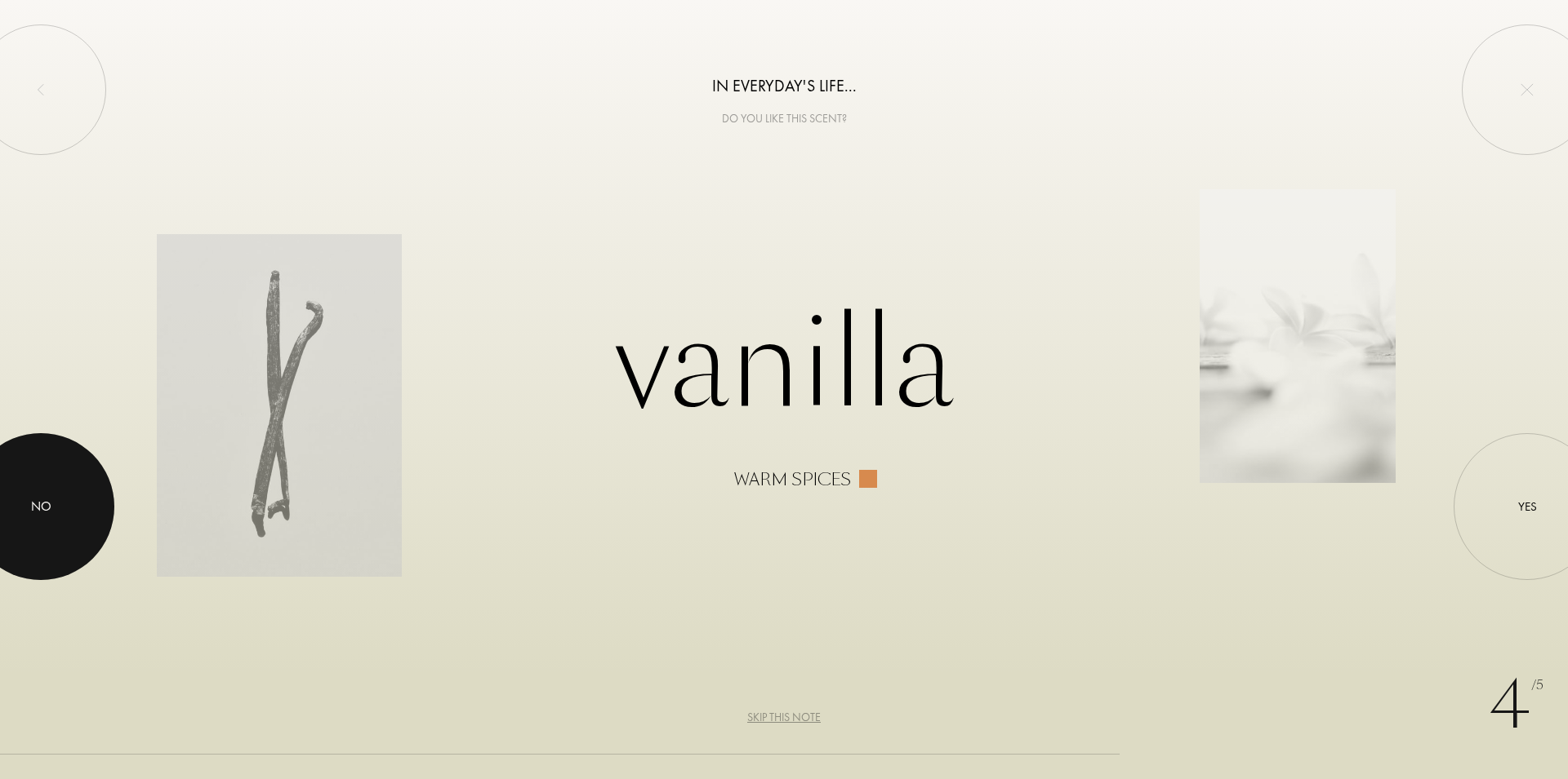
click at [79, 482] on div at bounding box center [41, 507] width 147 height 147
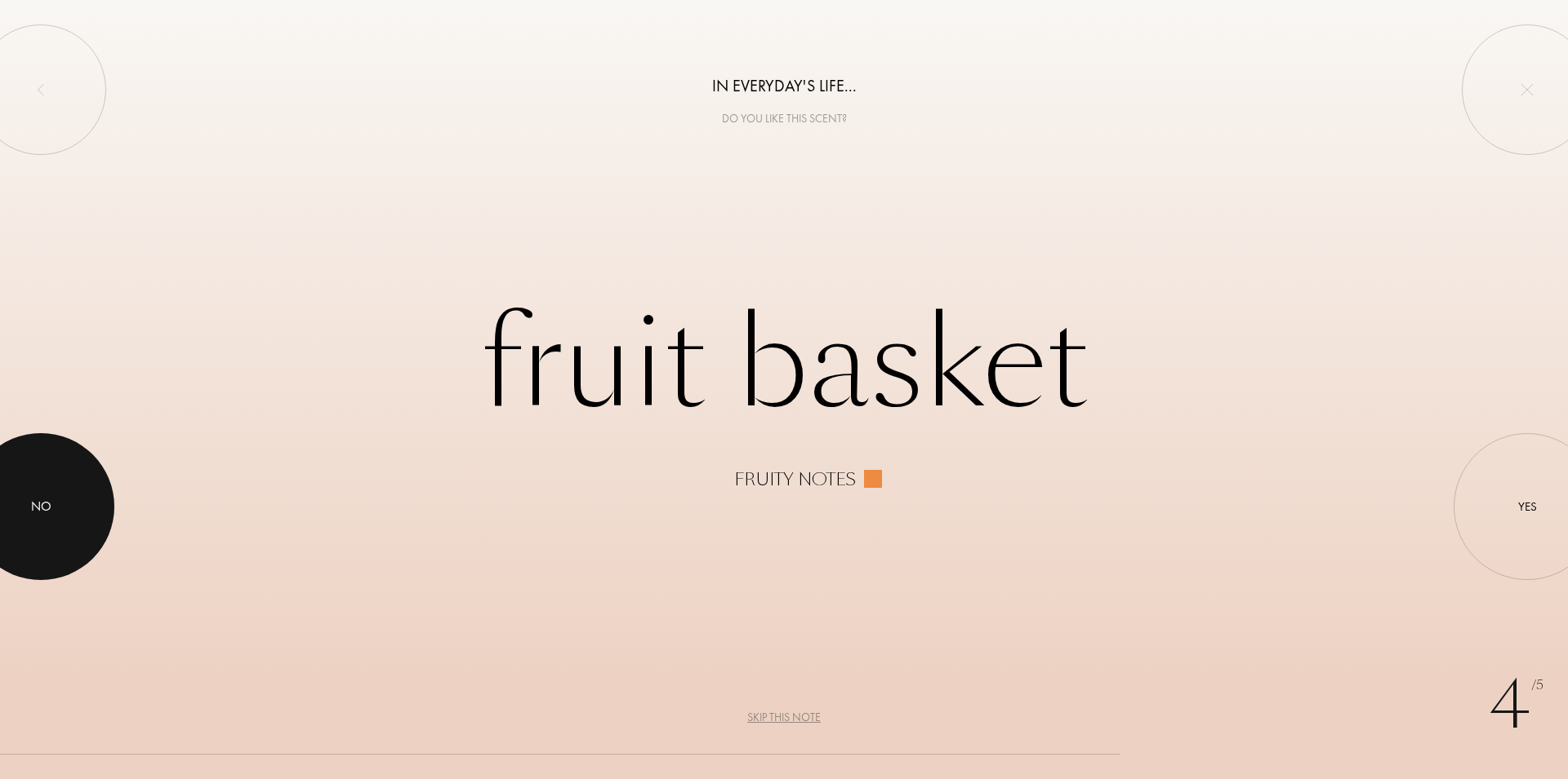
click at [84, 519] on div at bounding box center [41, 507] width 147 height 147
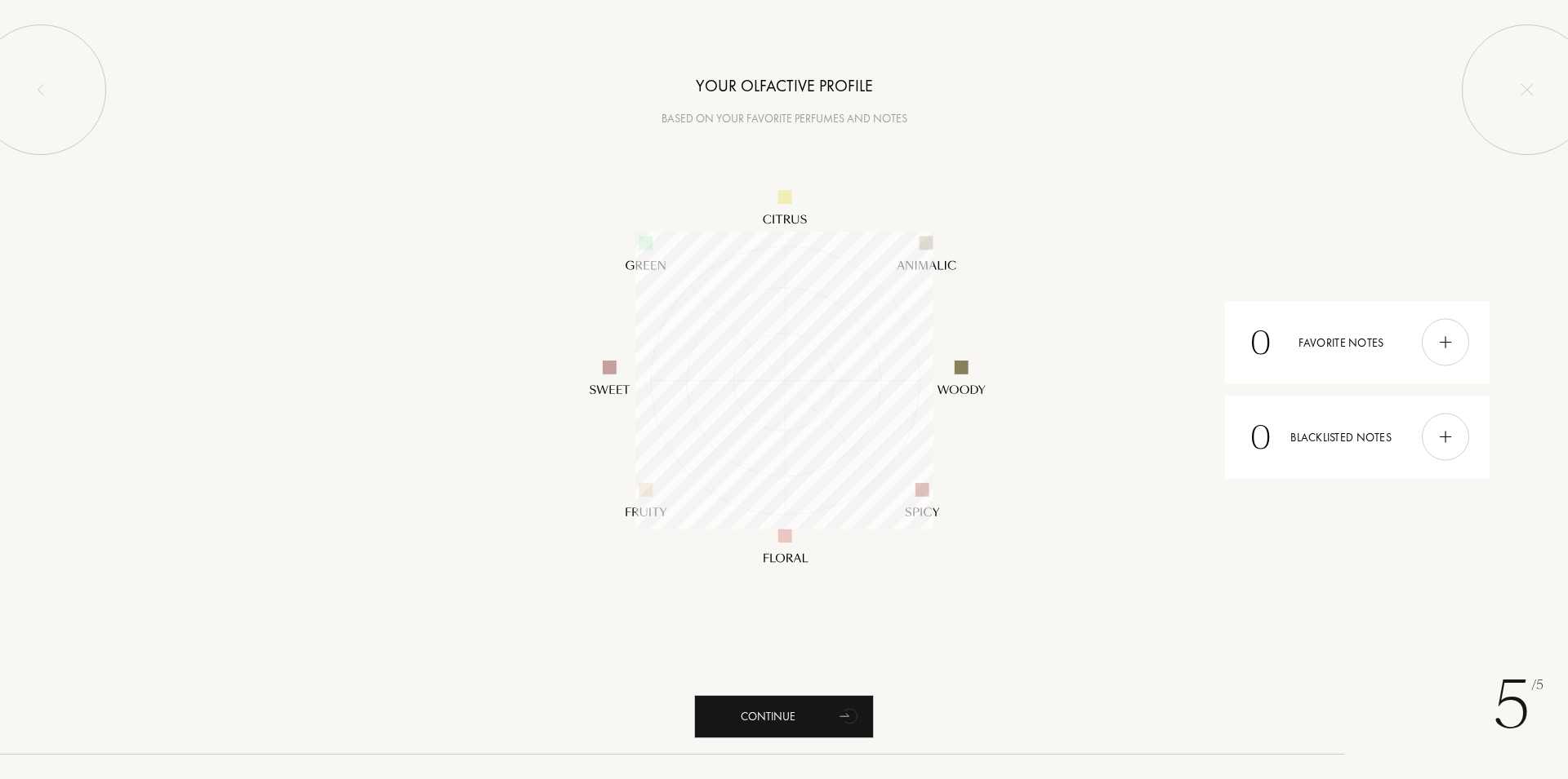
scroll to position [297, 298]
click at [815, 712] on div "Continue" at bounding box center [783, 717] width 179 height 44
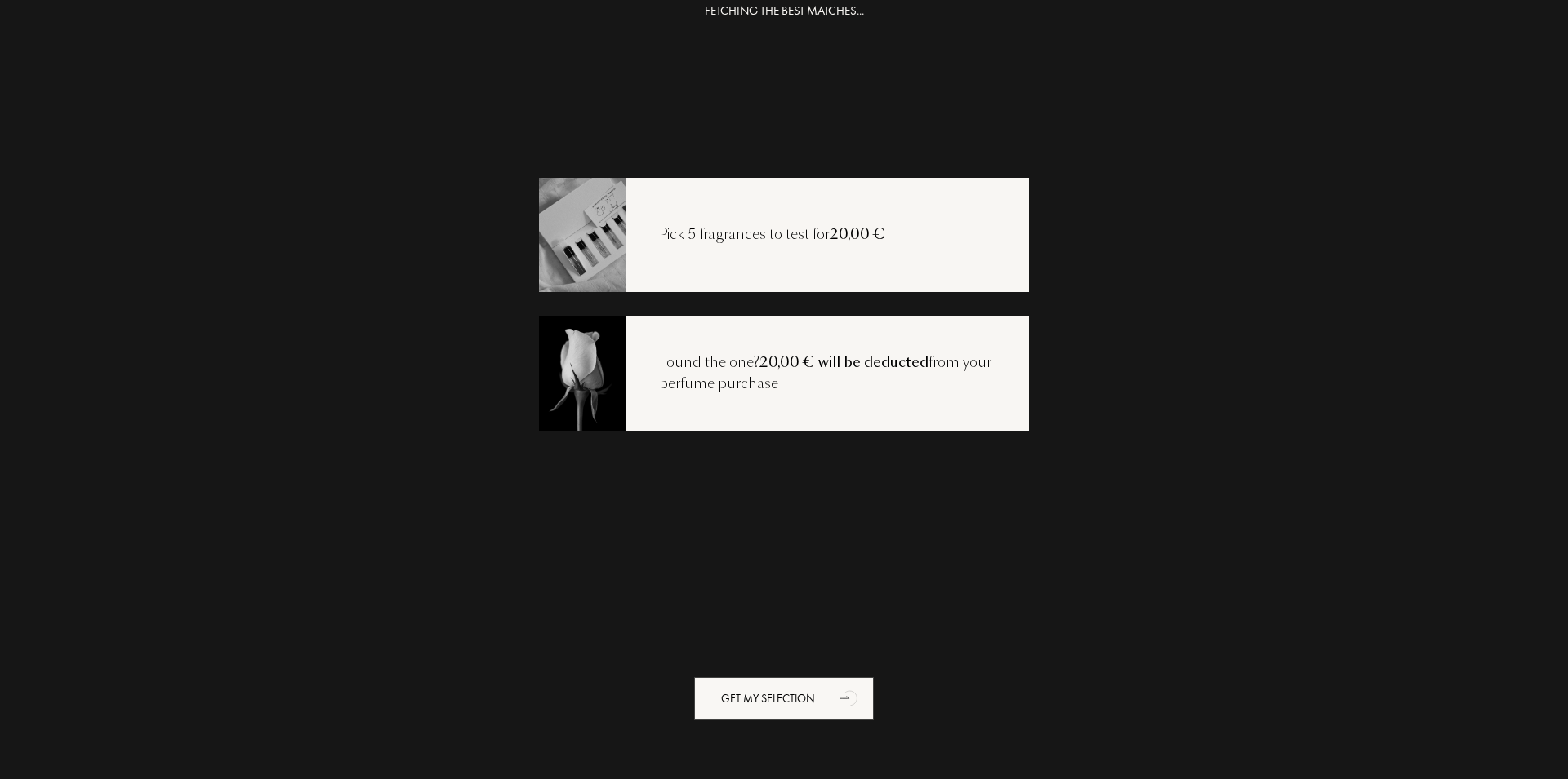
scroll to position [33, 0]
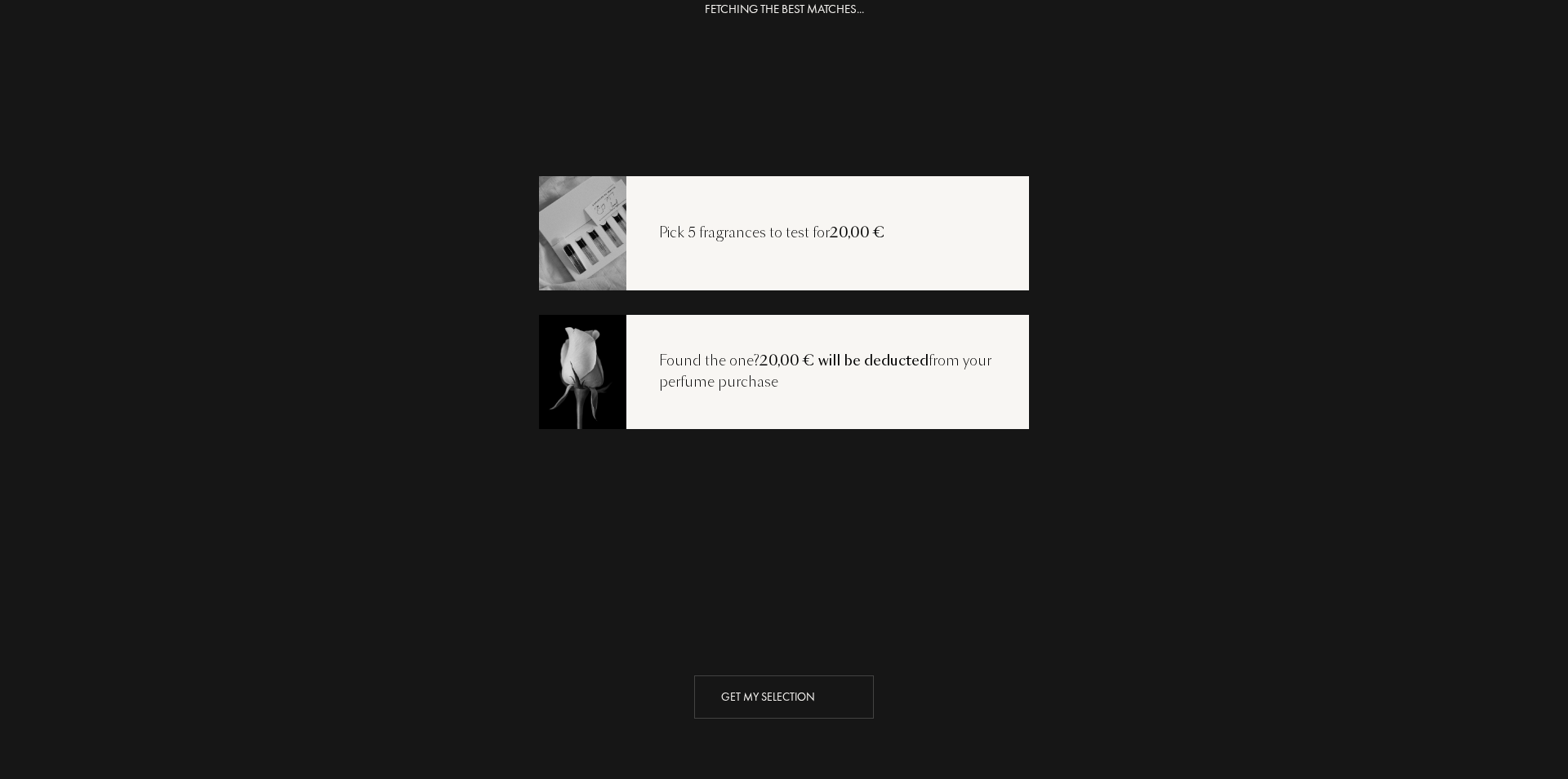
click at [760, 690] on div "Get my selection" at bounding box center [783, 697] width 179 height 44
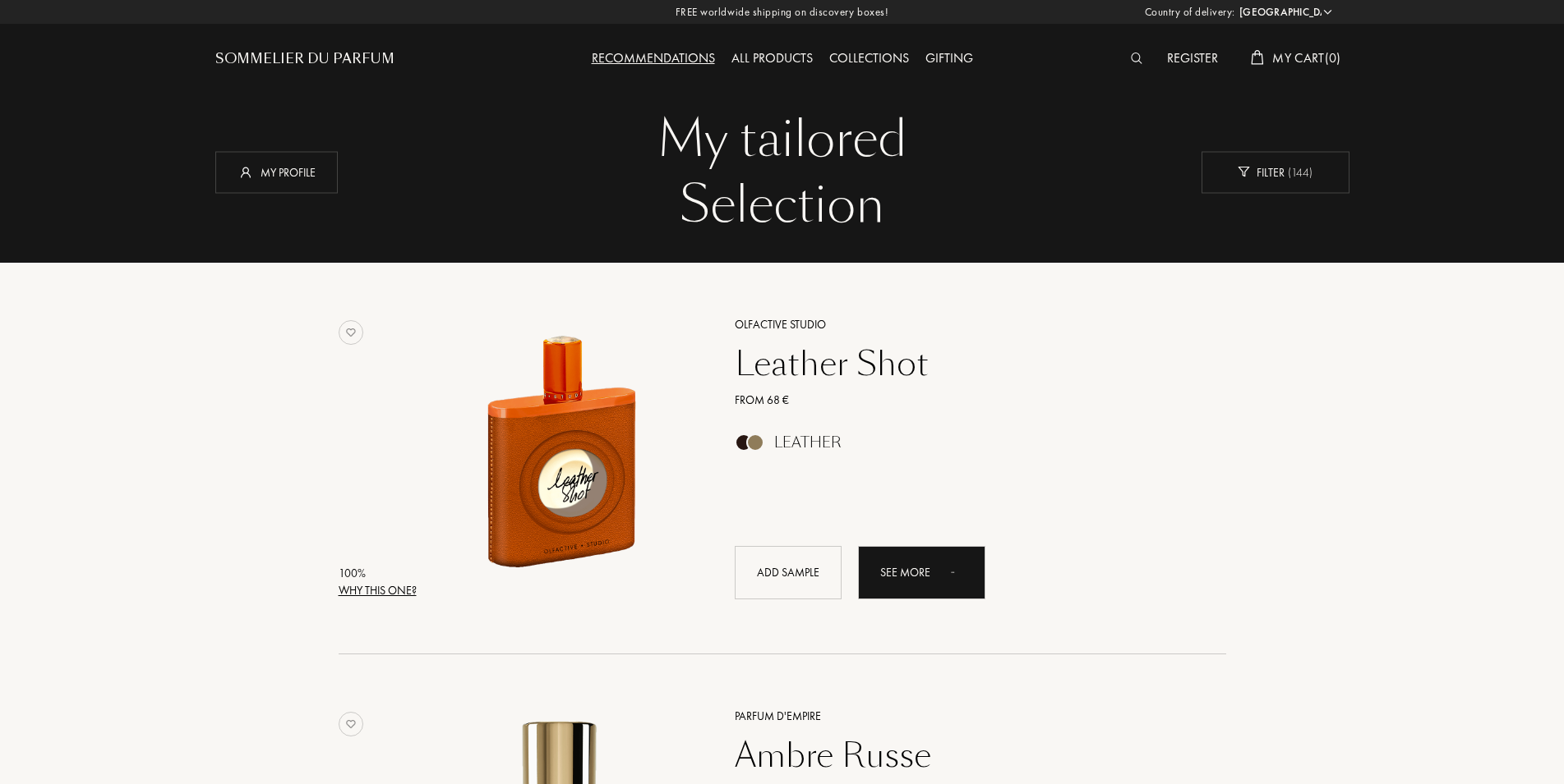
select select "HU"
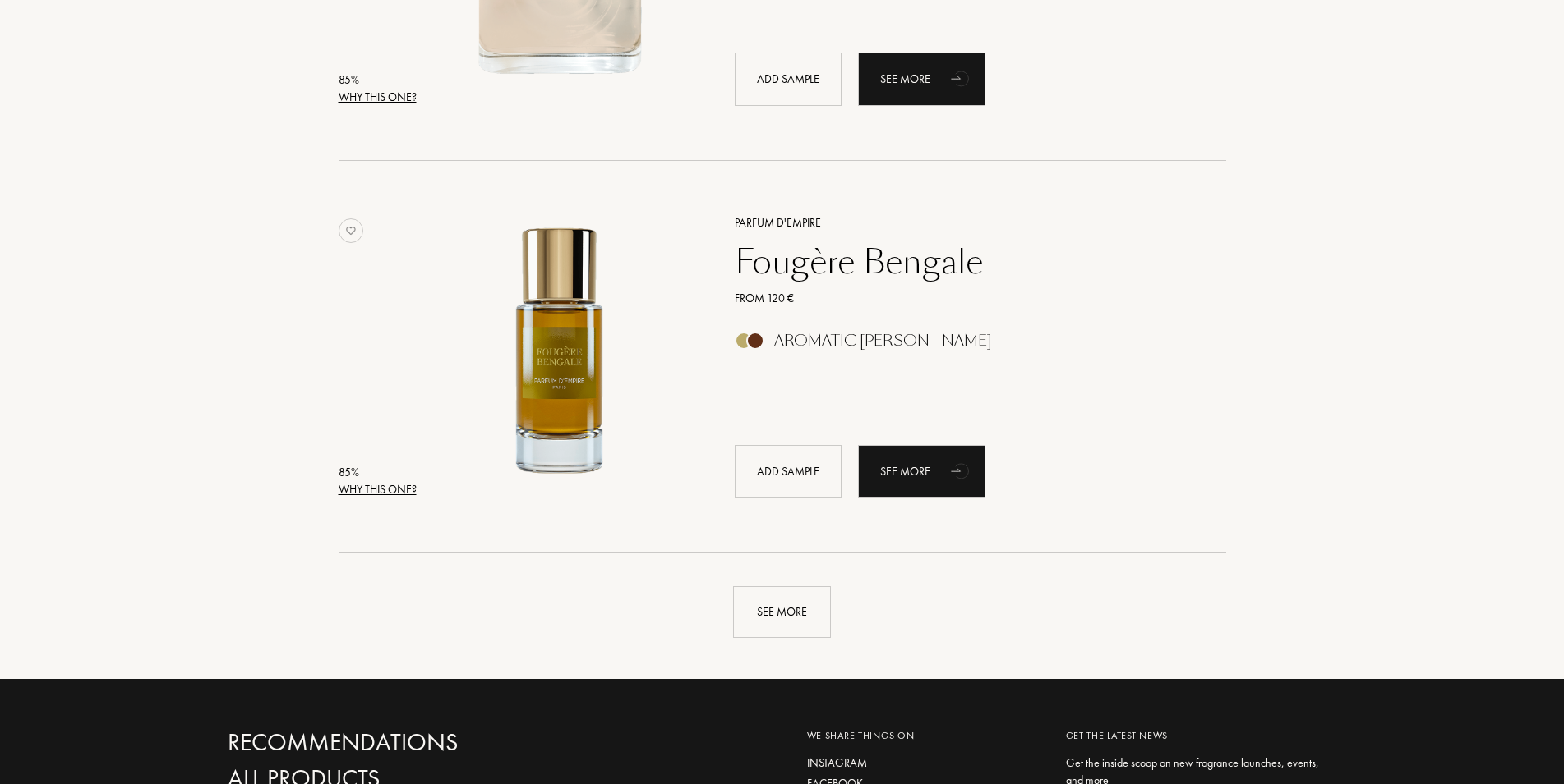
scroll to position [3519, 0]
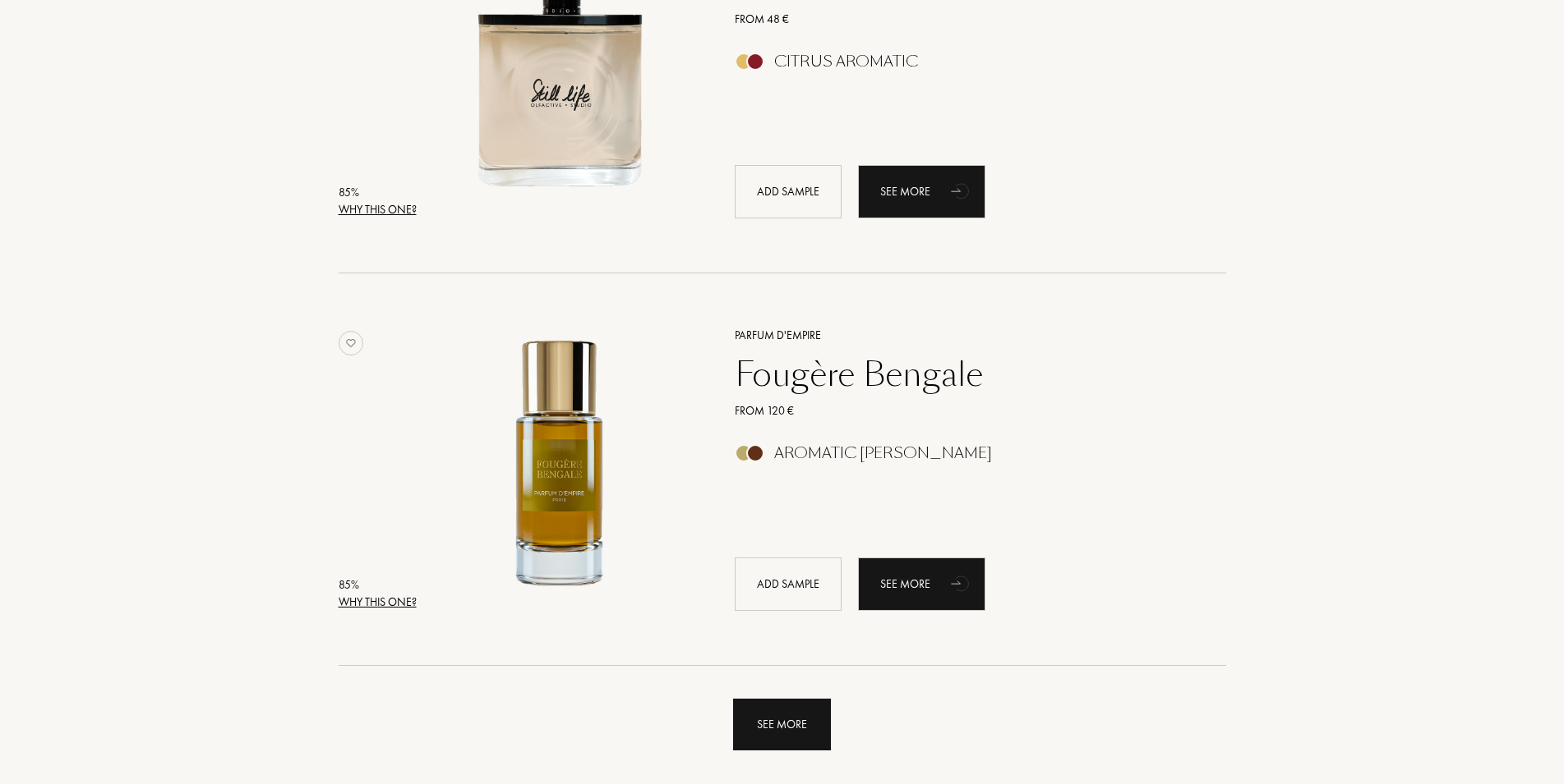
click at [773, 720] on div "See more" at bounding box center [782, 724] width 97 height 51
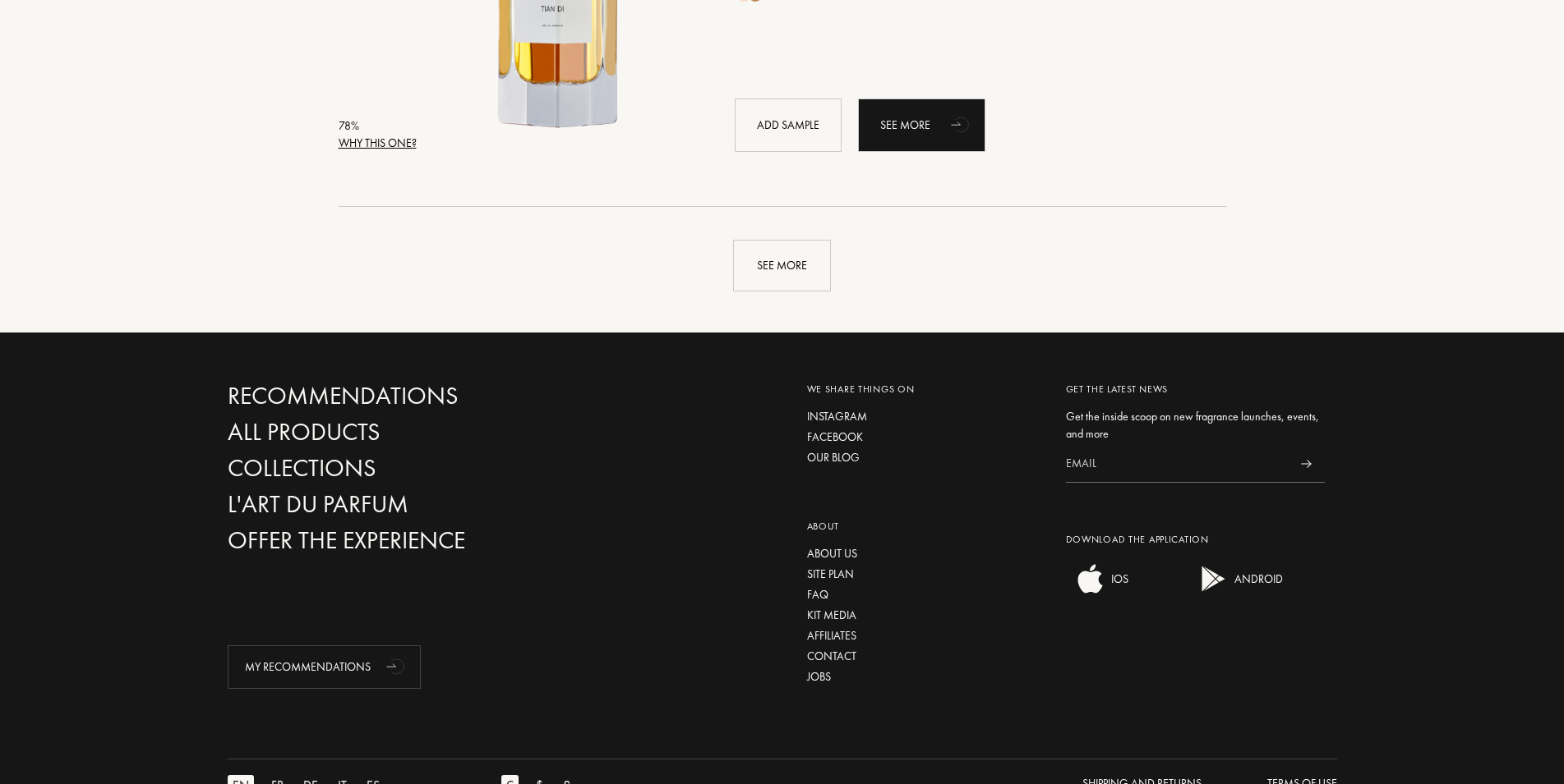
scroll to position [7869, 0]
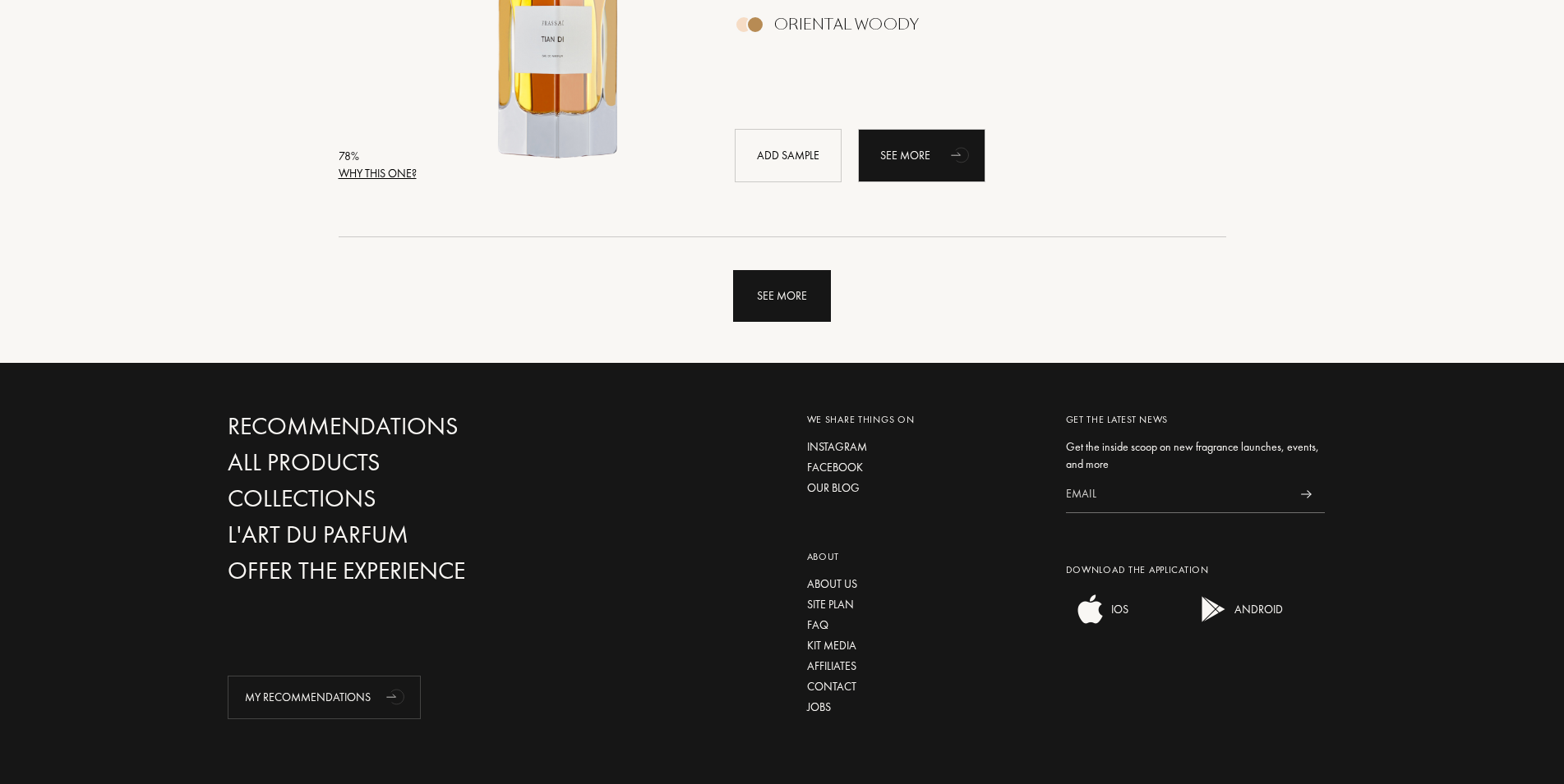
click at [804, 298] on div "See more" at bounding box center [782, 296] width 97 height 51
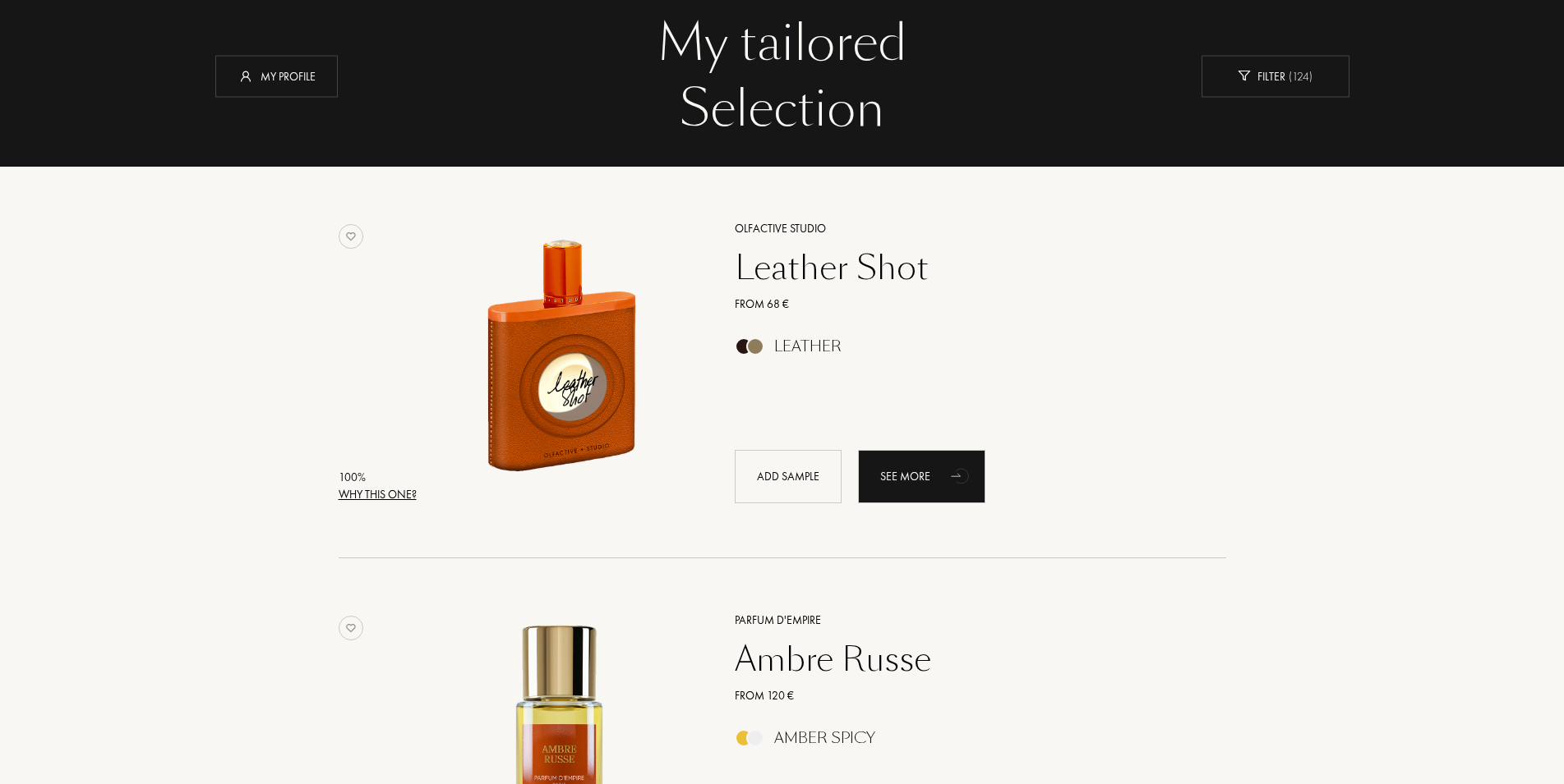
scroll to position [0, 0]
